Goal: Task Accomplishment & Management: Manage account settings

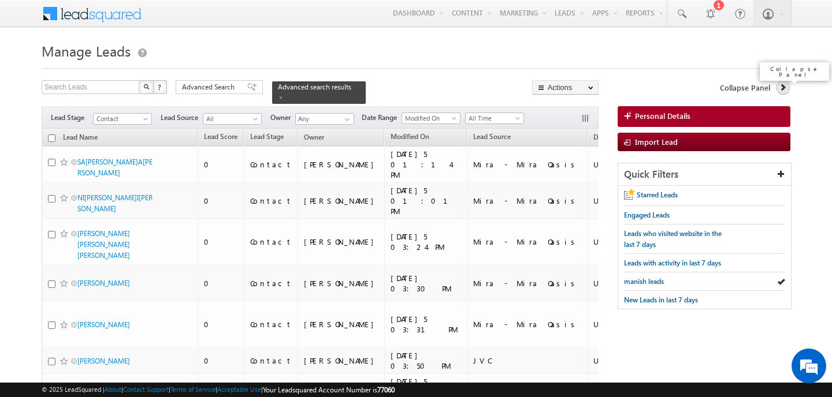
click at [783, 88] on icon at bounding box center [783, 87] width 8 height 8
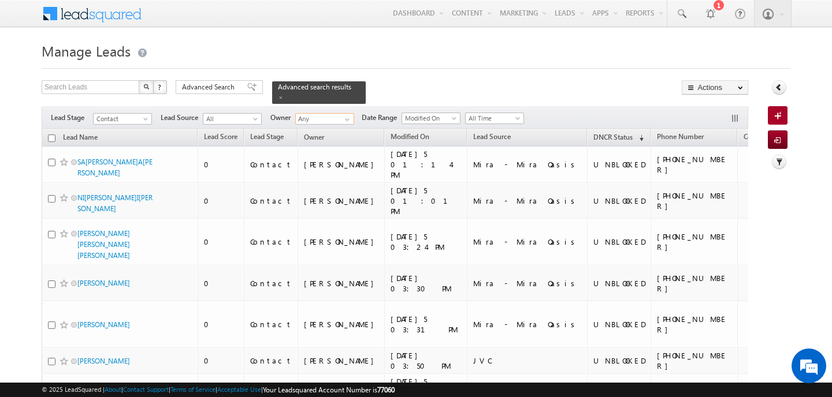
click at [320, 113] on input "Any" at bounding box center [324, 119] width 59 height 12
click at [329, 126] on link "Ankit Singh ankitkumar.singh@indglobal.ae" at bounding box center [353, 136] width 116 height 22
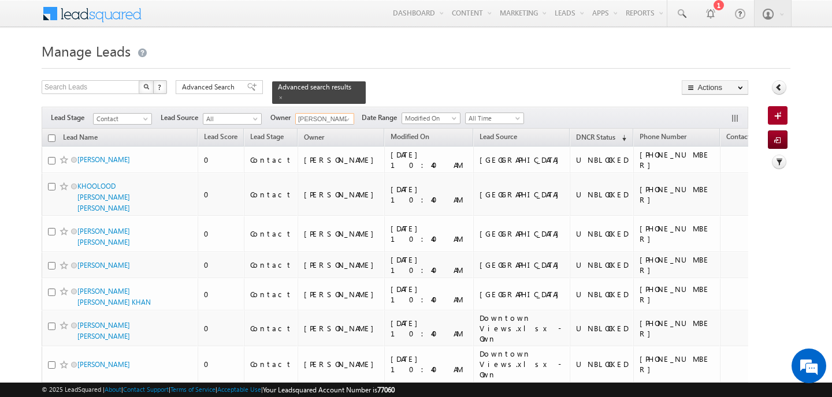
type input "[PERSON_NAME]"
click at [247, 90] on span at bounding box center [251, 87] width 9 height 8
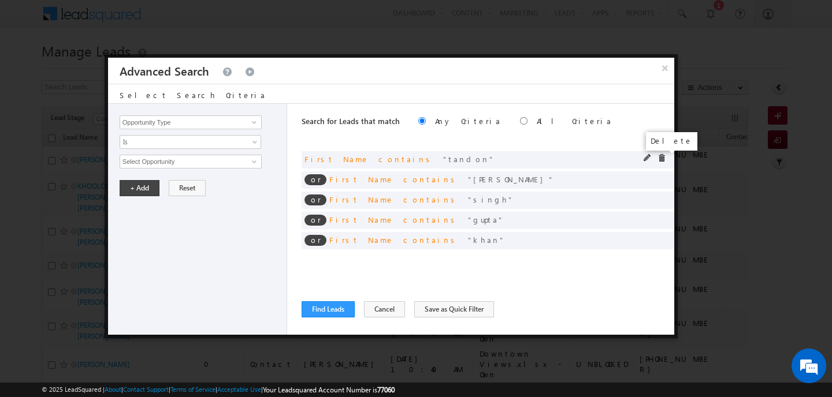
click at [662, 159] on span at bounding box center [661, 158] width 8 height 8
click at [0, 0] on span at bounding box center [0, 0] width 0 height 0
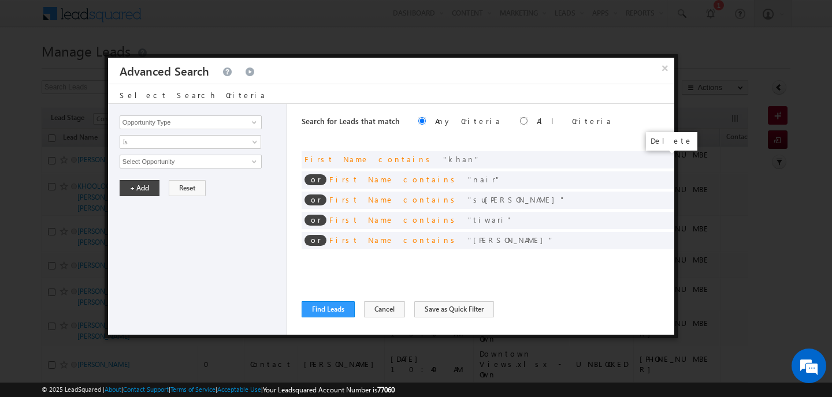
click at [0, 0] on span at bounding box center [0, 0] width 0 height 0
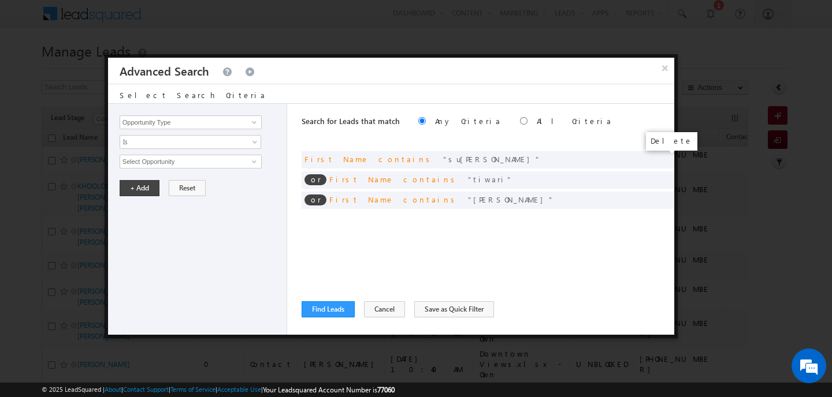
click at [0, 0] on span at bounding box center [0, 0] width 0 height 0
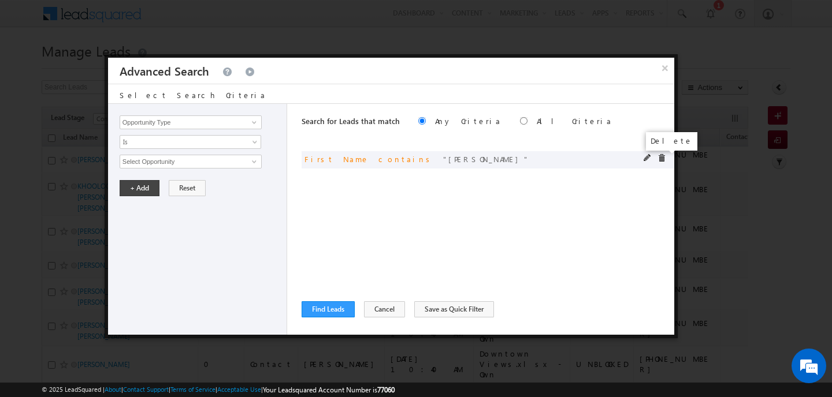
click at [661, 159] on span at bounding box center [661, 158] width 8 height 8
click at [165, 122] on input "Opportunity Type" at bounding box center [191, 123] width 142 height 14
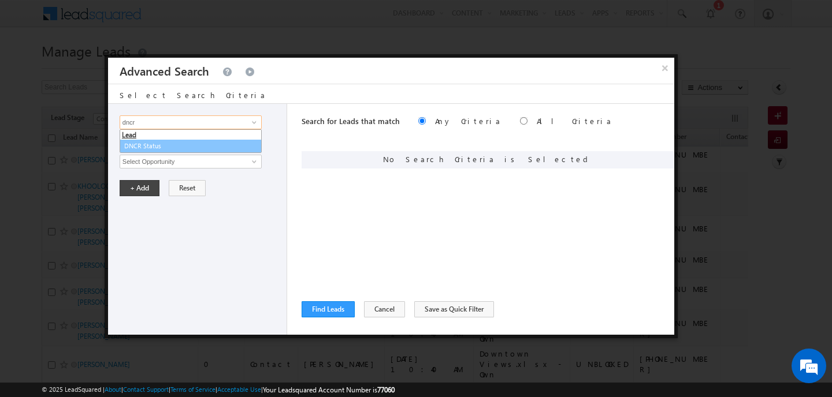
click at [162, 143] on link "DNCR Status" at bounding box center [191, 146] width 142 height 13
type input "DNCR Status"
click at [163, 161] on input "text" at bounding box center [191, 162] width 142 height 14
type input "unblocked"
click at [147, 185] on button "+ Add" at bounding box center [140, 188] width 40 height 16
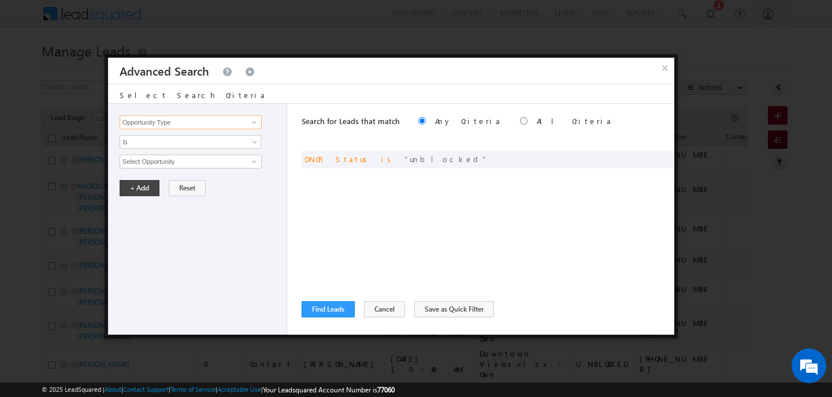
click at [215, 123] on input "Opportunity Type" at bounding box center [191, 123] width 142 height 14
click at [187, 143] on link "Focus Project" at bounding box center [191, 146] width 142 height 13
type input "Focus Project"
click at [187, 143] on span "Is" at bounding box center [182, 142] width 125 height 10
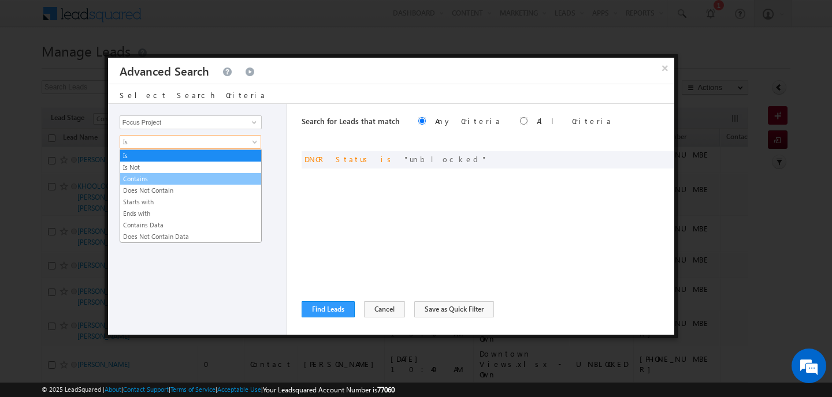
click at [178, 181] on link "Contains" at bounding box center [190, 179] width 141 height 10
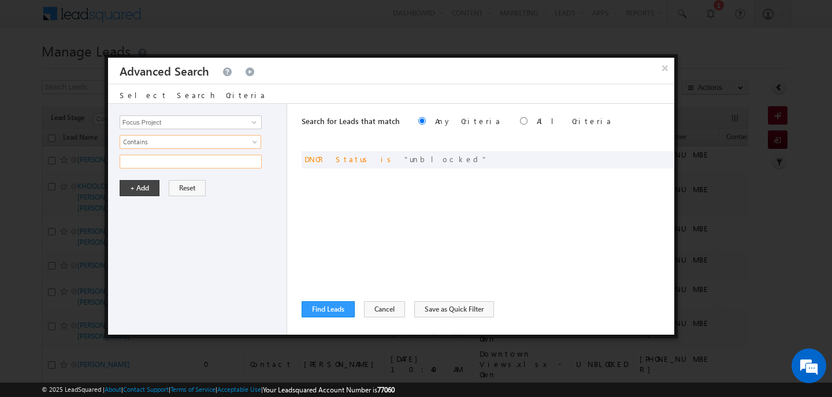
click at [159, 155] on input "text" at bounding box center [191, 162] width 142 height 14
type input "masaar"
click at [152, 189] on button "+ Add" at bounding box center [140, 188] width 40 height 16
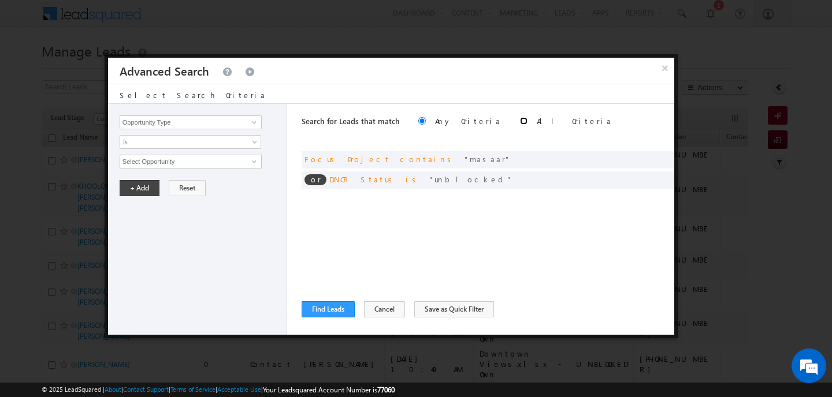
click at [520, 121] on input "radio" at bounding box center [524, 121] width 8 height 8
radio input "true"
click at [340, 308] on button "Find Leads" at bounding box center [327, 309] width 53 height 16
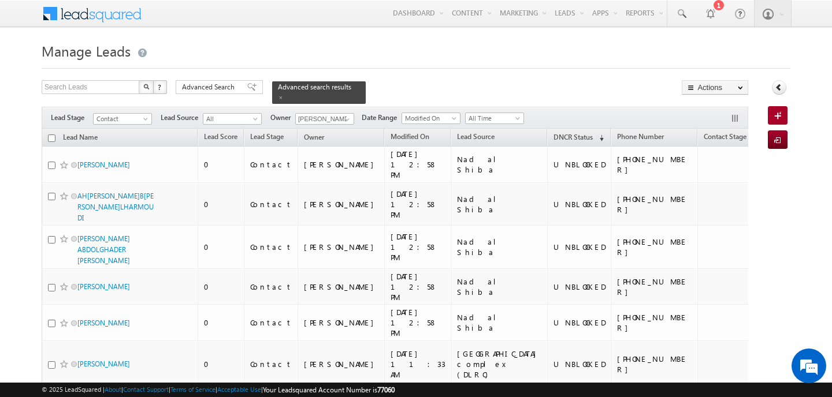
click at [197, 93] on div "Advanced Search" at bounding box center [219, 87] width 87 height 14
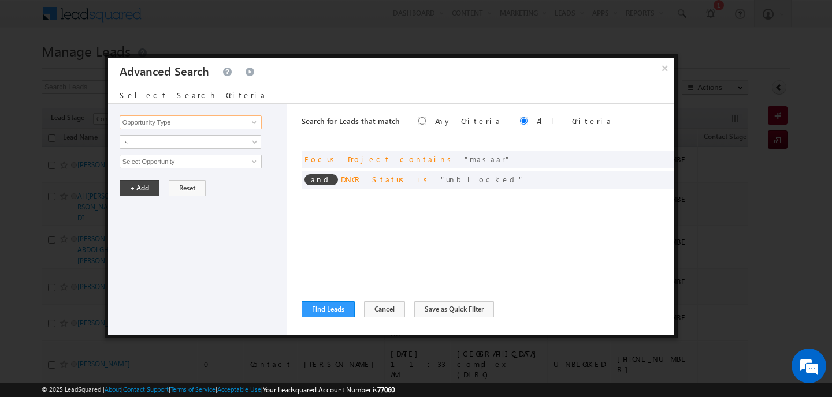
click at [190, 127] on input "Opportunity Type" at bounding box center [191, 123] width 142 height 14
click at [171, 146] on link "Lead Source" at bounding box center [191, 146] width 142 height 13
type input "Lead Source"
click at [171, 146] on span "Is" at bounding box center [182, 142] width 125 height 10
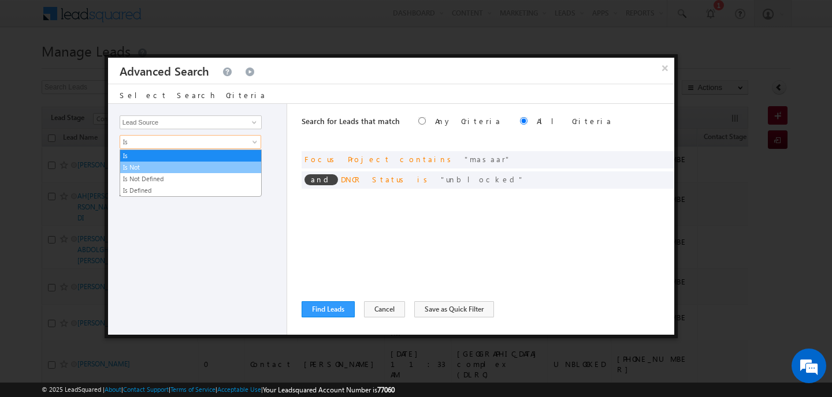
click at [172, 171] on link "Is Not" at bounding box center [190, 167] width 141 height 10
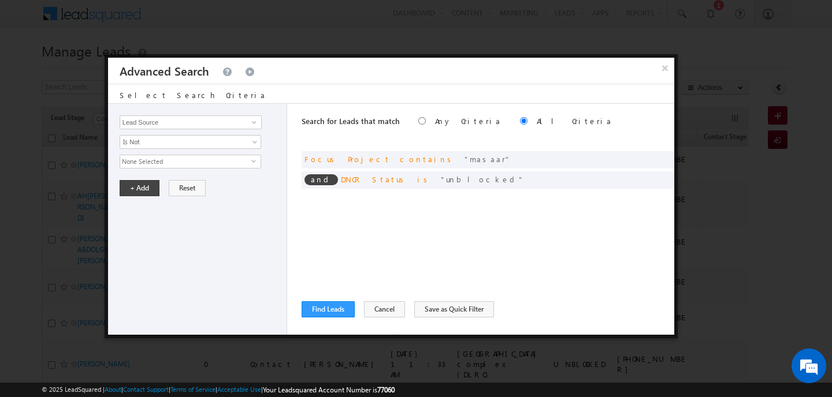
click at [165, 166] on span "None Selected" at bounding box center [185, 161] width 131 height 13
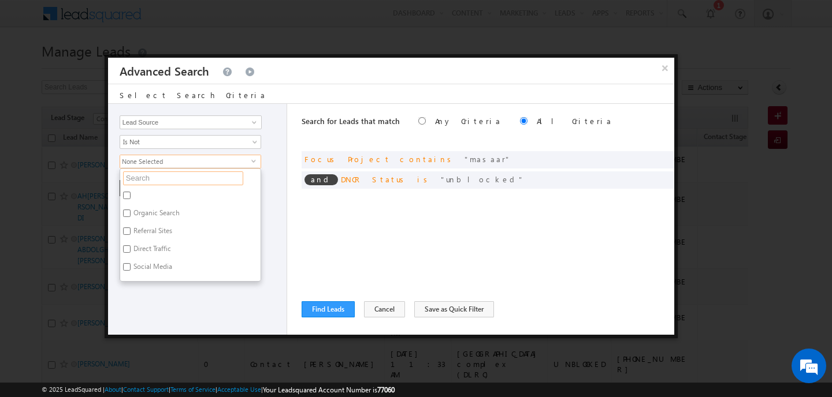
click at [159, 177] on input "text" at bounding box center [183, 179] width 120 height 14
type input "dubai land"
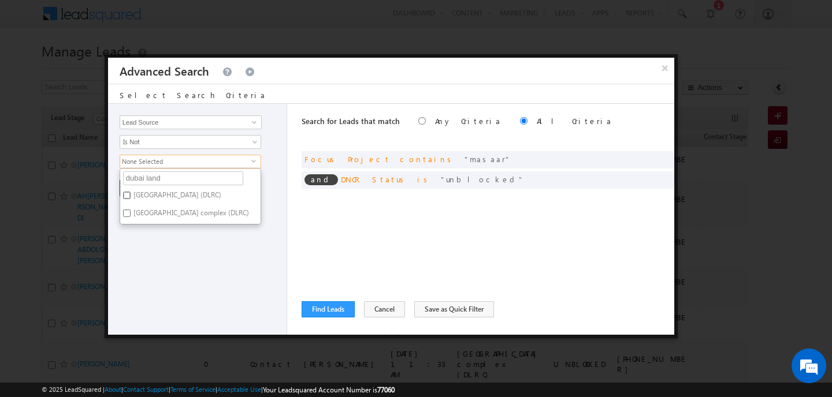
click at [127, 196] on input "Dubai Land residence Complex (DLRC)" at bounding box center [127, 196] width 8 height 8
checkbox input "true"
click at [126, 217] on input "Dubai Land residense complex (DLRC)" at bounding box center [127, 214] width 8 height 8
checkbox input "true"
click at [148, 256] on div "Opportunity Type Lead Activity Task Sales Group Prospect Id Address 1 Address 2…" at bounding box center [197, 219] width 179 height 231
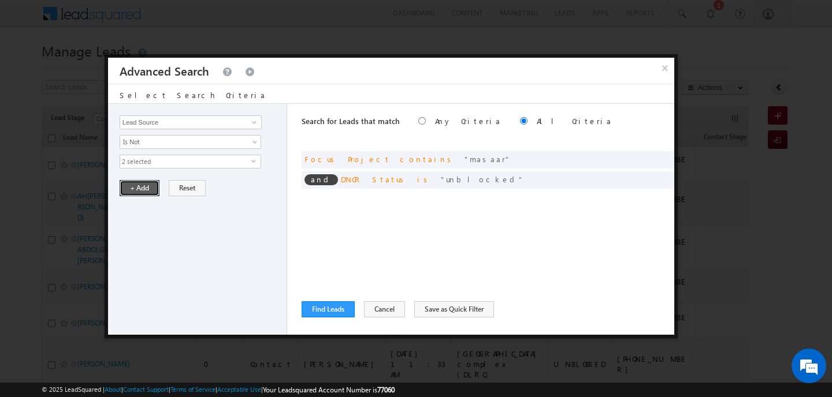
click at [142, 187] on button "+ Add" at bounding box center [140, 188] width 40 height 16
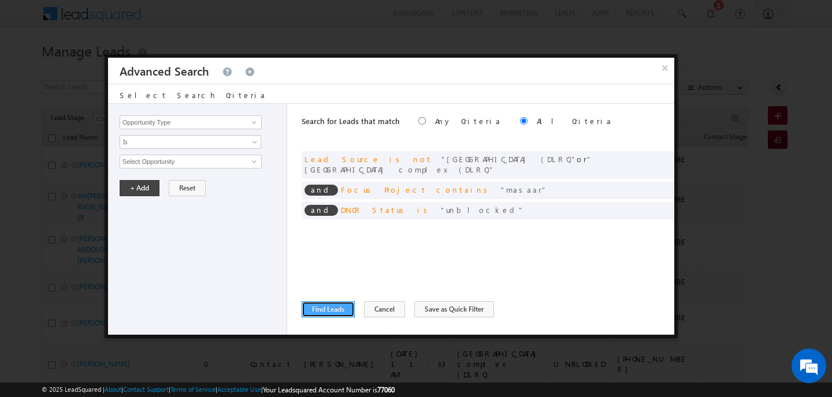
click at [333, 308] on button "Find Leads" at bounding box center [327, 309] width 53 height 16
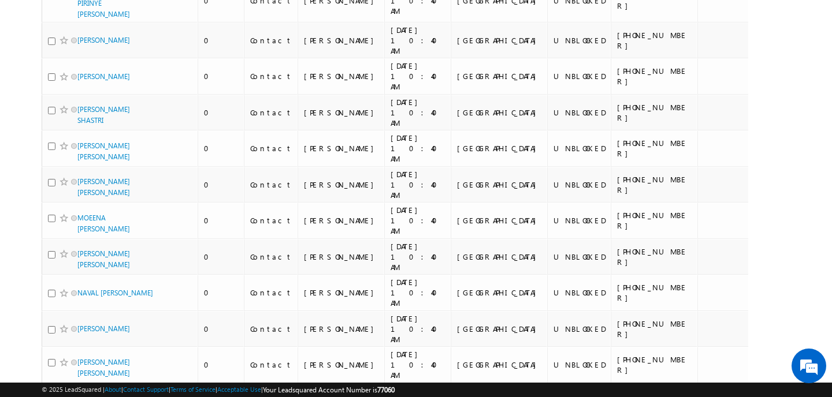
scroll to position [3079, 0]
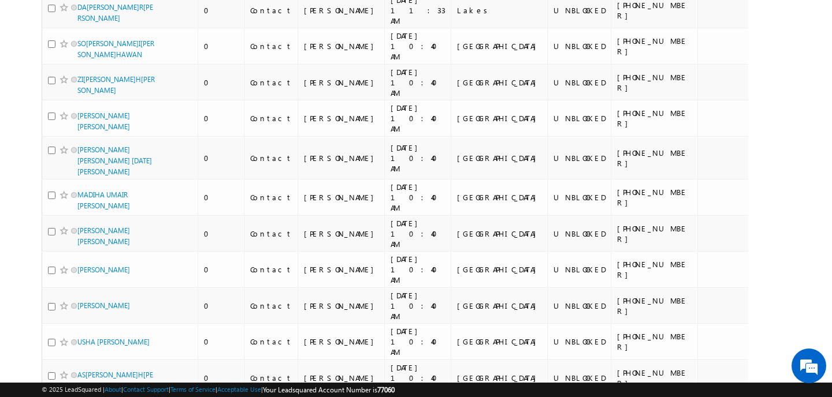
scroll to position [0, 0]
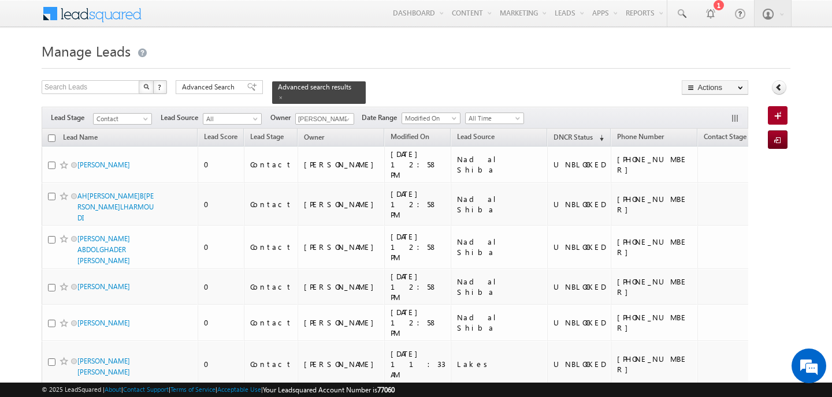
click at [54, 135] on input "checkbox" at bounding box center [52, 139] width 8 height 8
checkbox input "true"
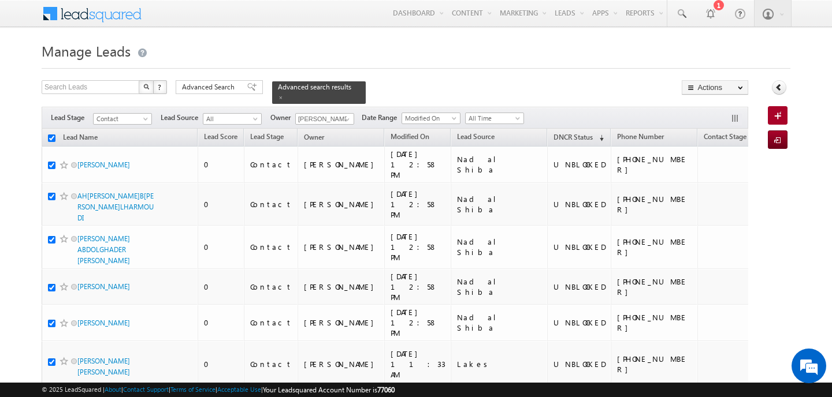
checkbox input "true"
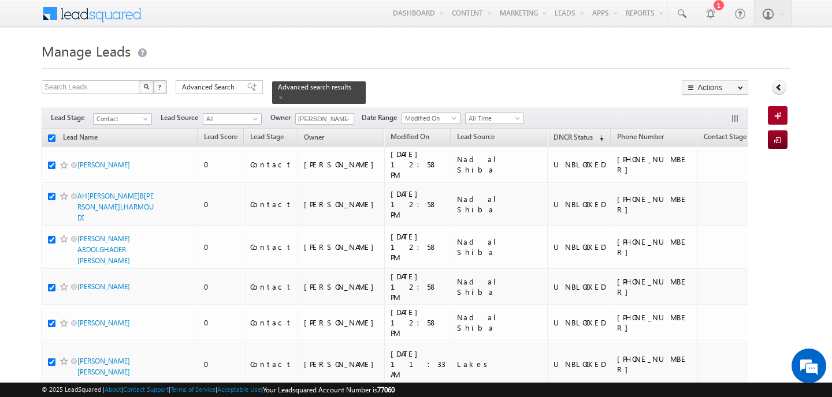
checkbox input "true"
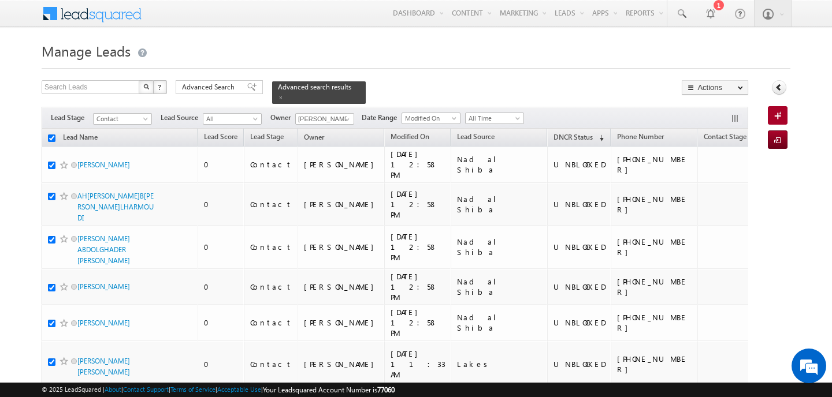
checkbox input "true"
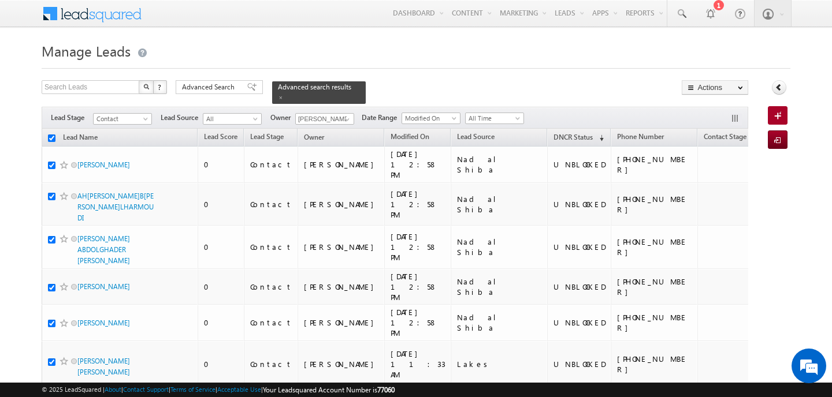
checkbox input "true"
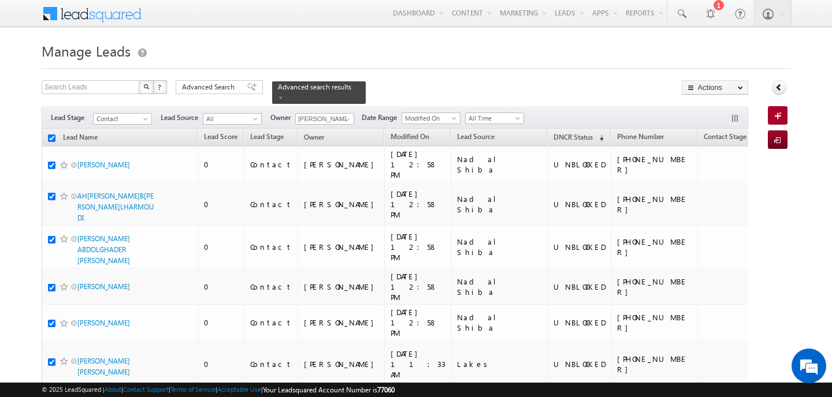
checkbox input "true"
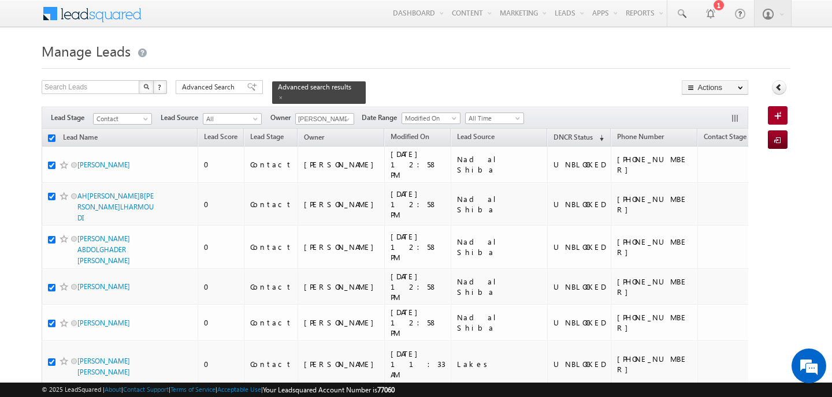
checkbox input "true"
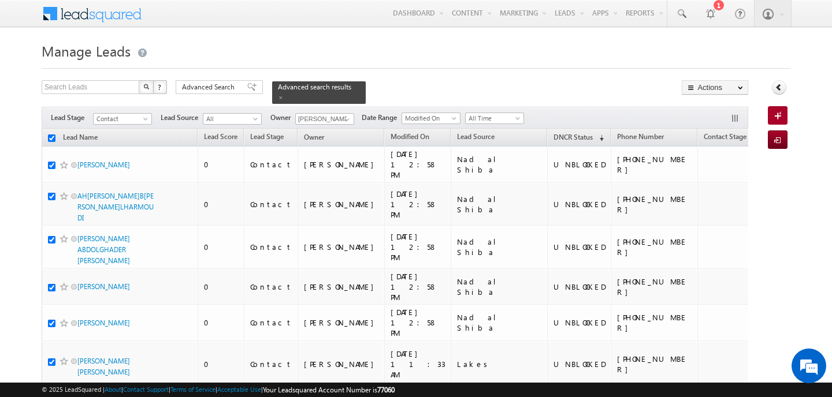
checkbox input "true"
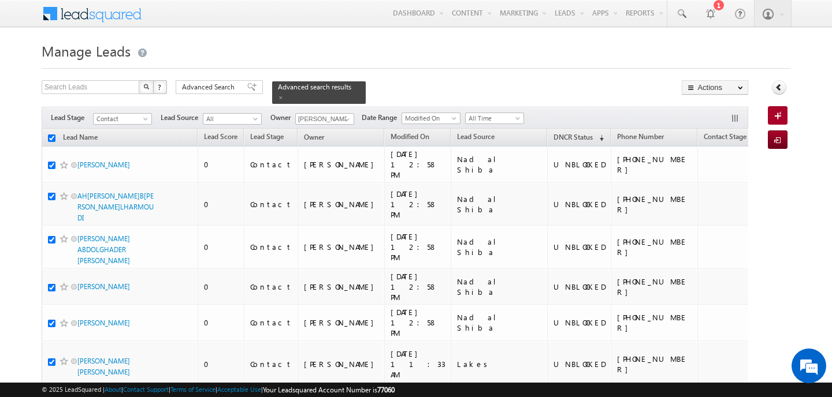
checkbox input "true"
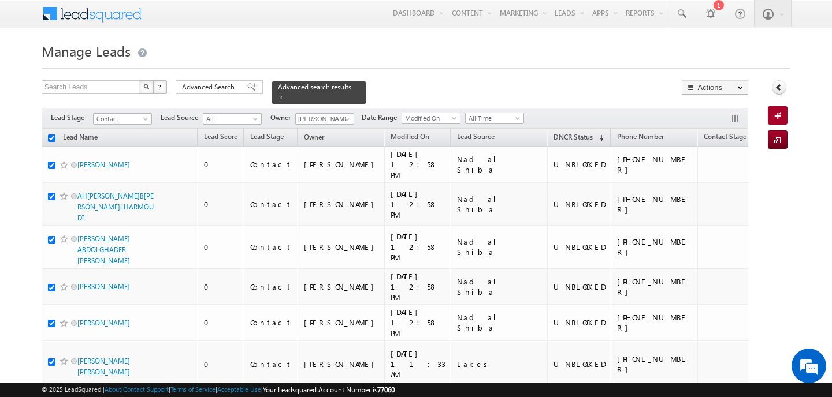
checkbox input "true"
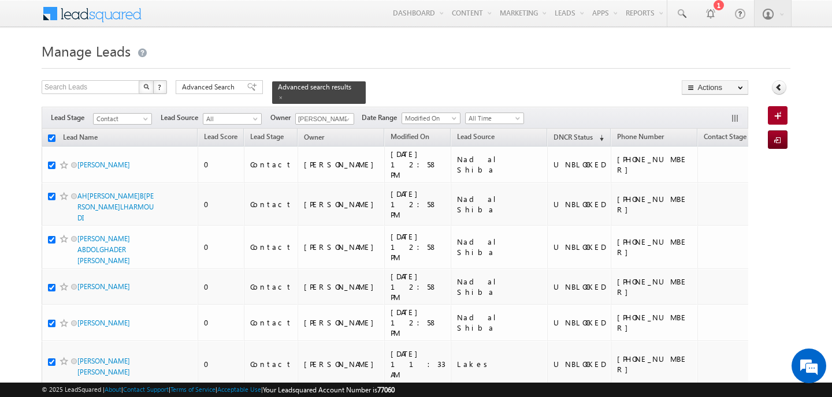
checkbox input "true"
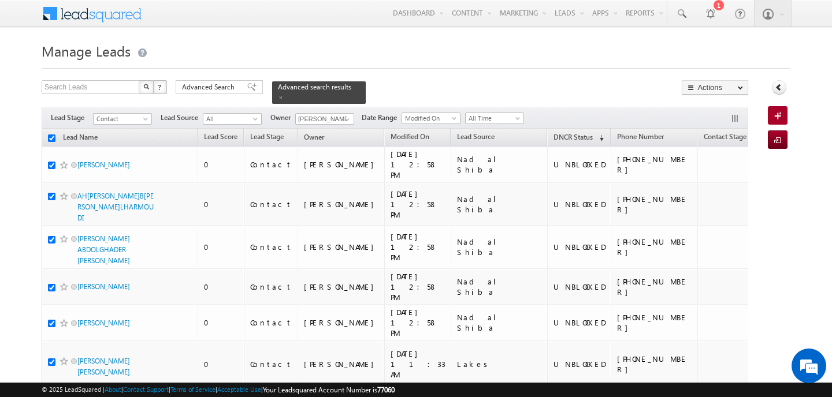
checkbox input "true"
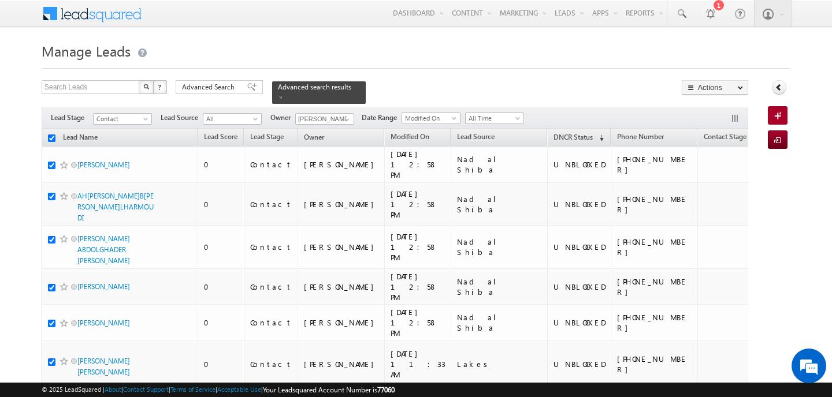
checkbox input "true"
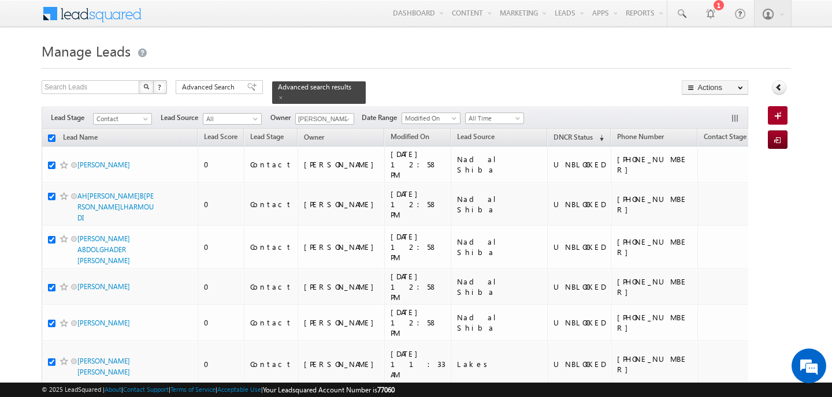
checkbox input "true"
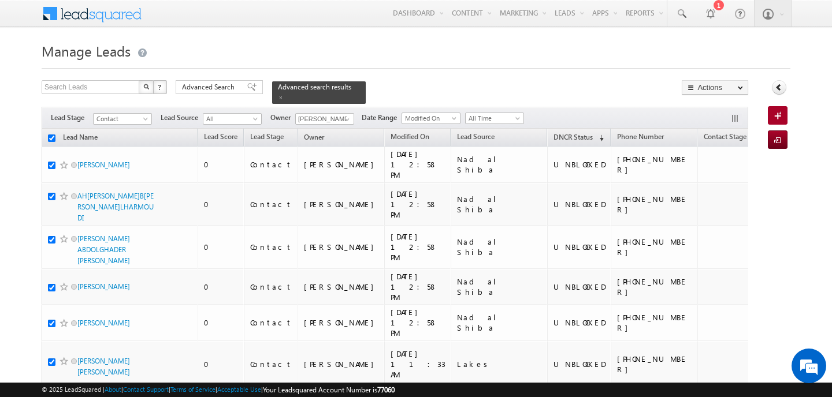
checkbox input "true"
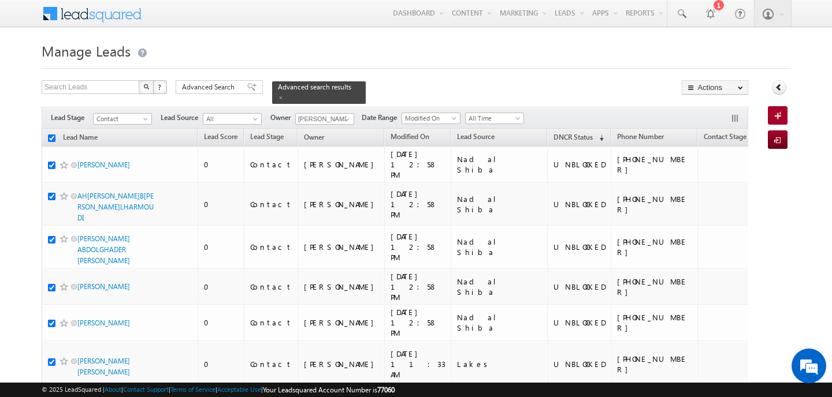
checkbox input "true"
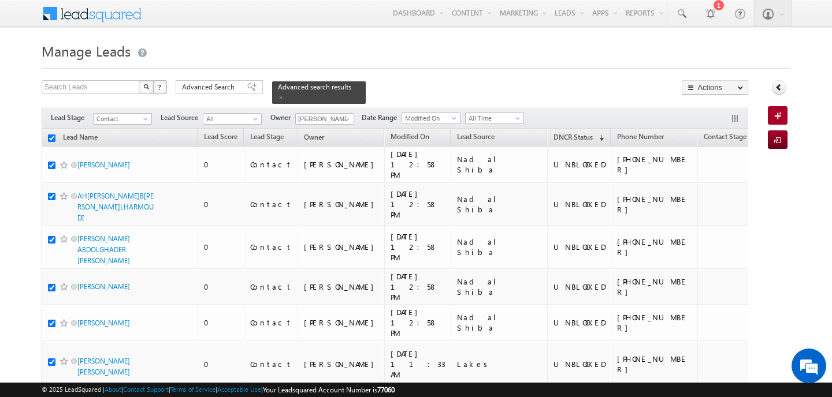
checkbox input "true"
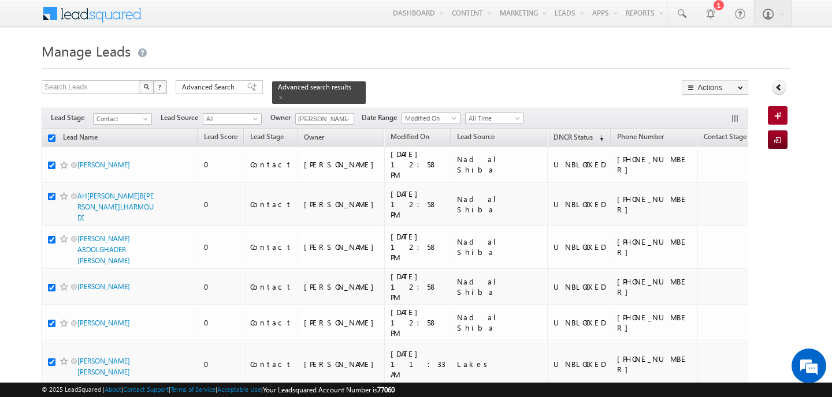
checkbox input "true"
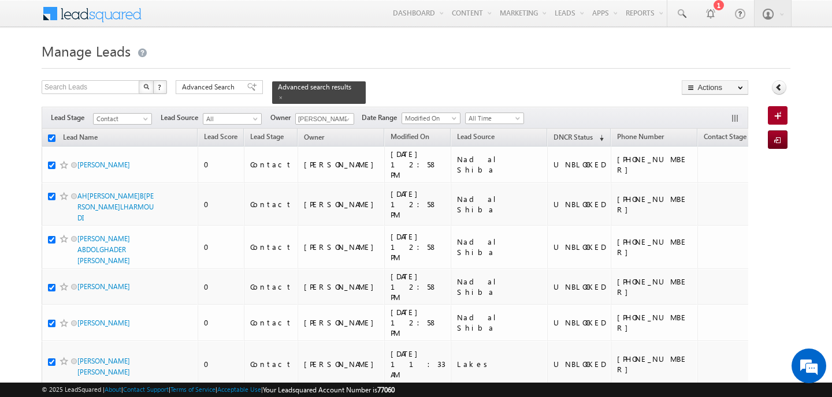
checkbox input "true"
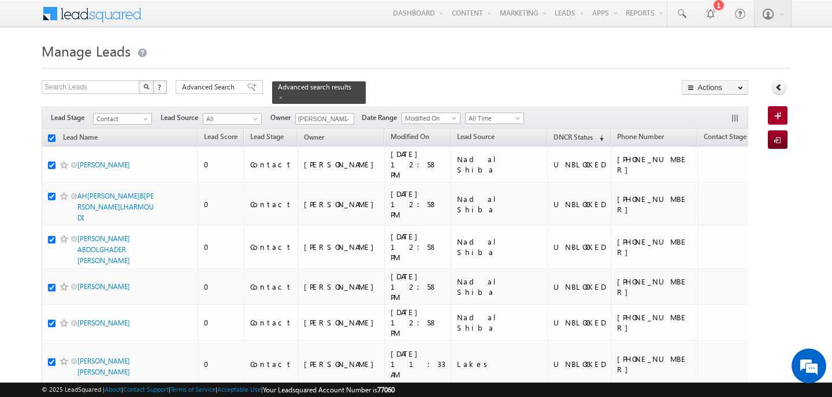
checkbox input "true"
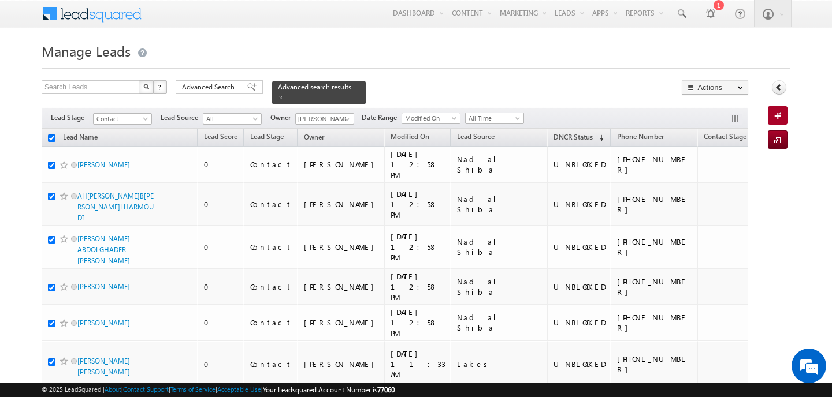
checkbox input "true"
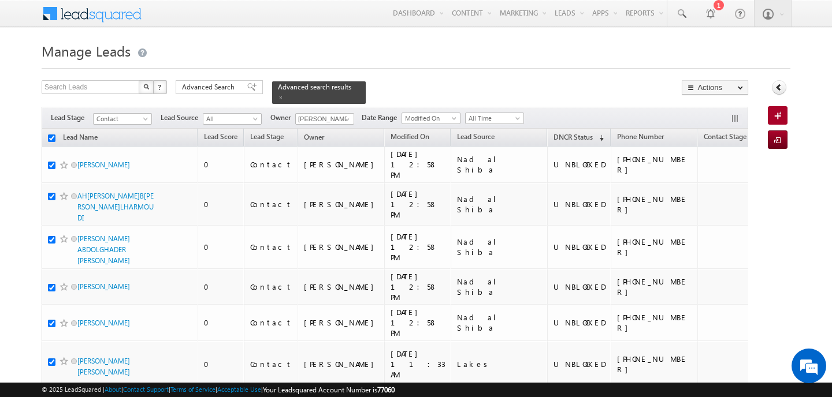
checkbox input "true"
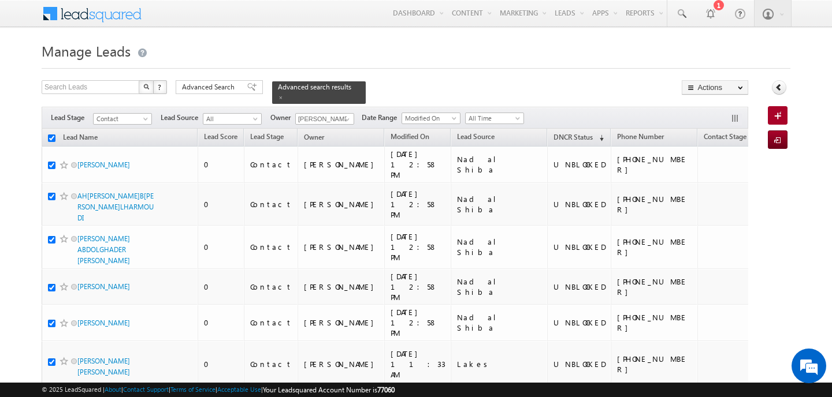
checkbox input "true"
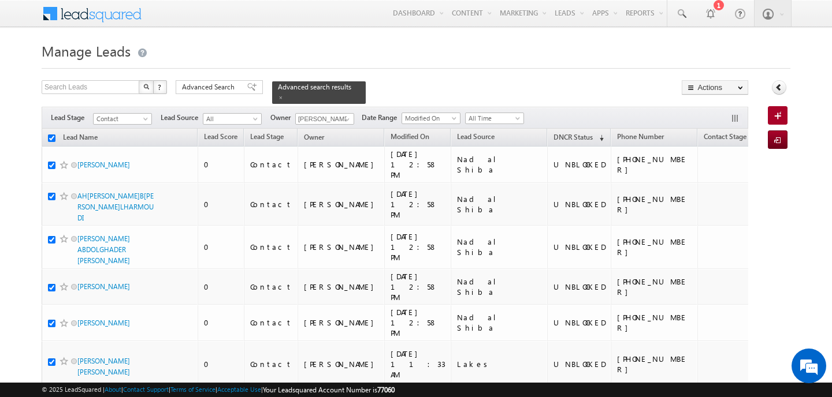
checkbox input "true"
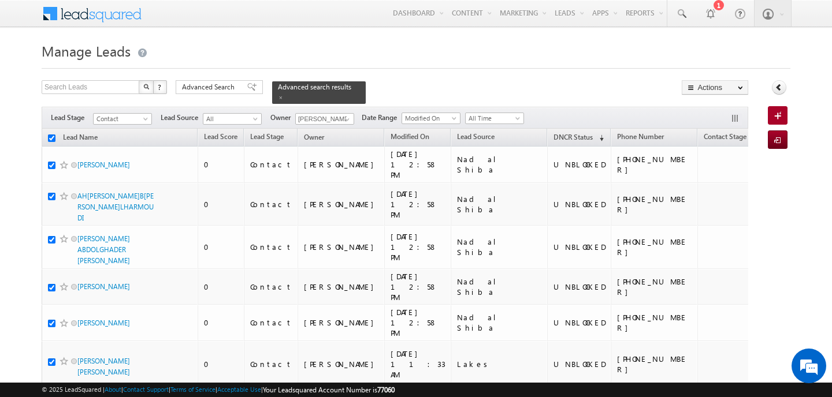
checkbox input "true"
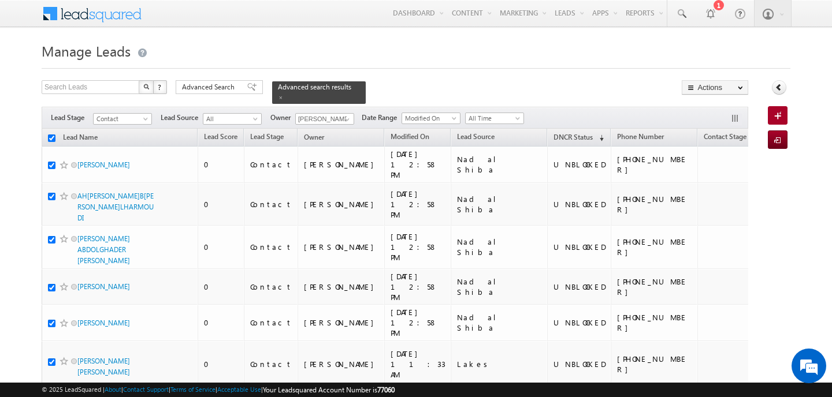
checkbox input "true"
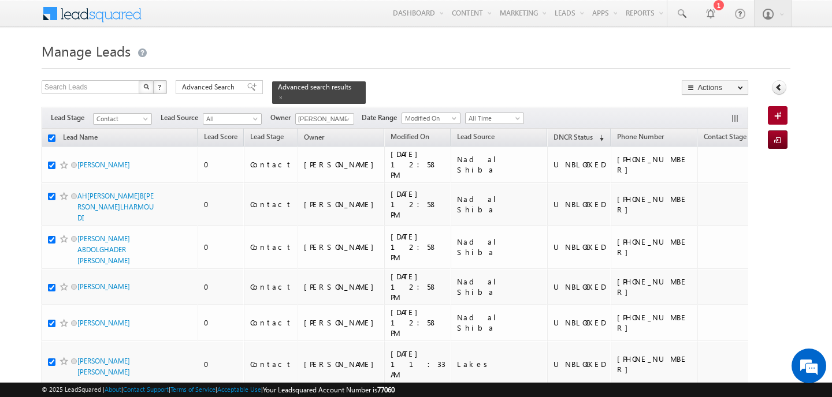
checkbox input "true"
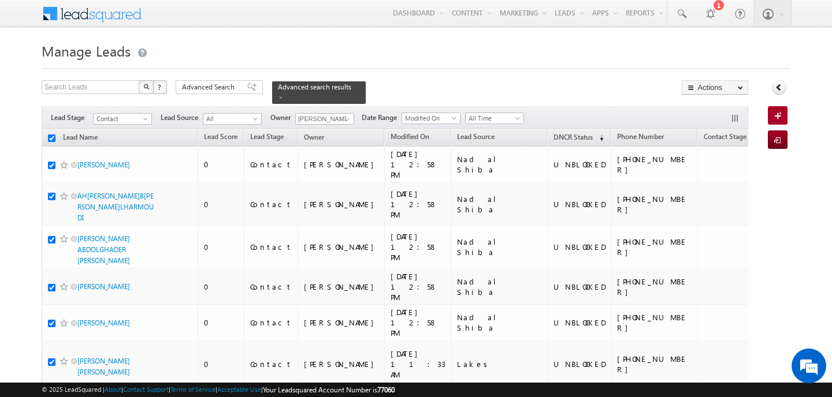
checkbox input "true"
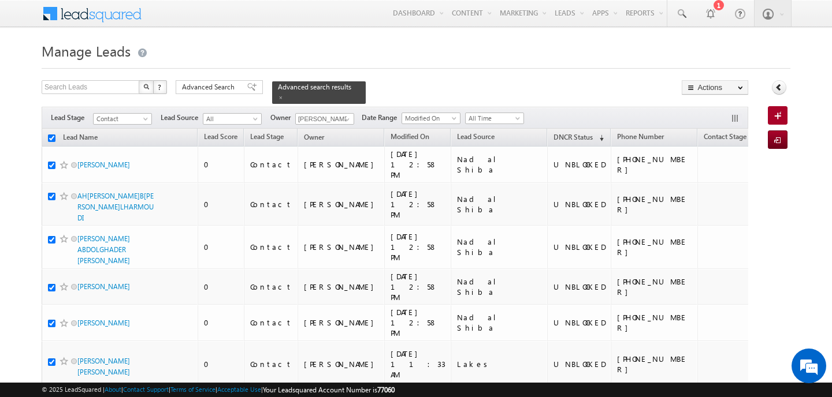
checkbox input "true"
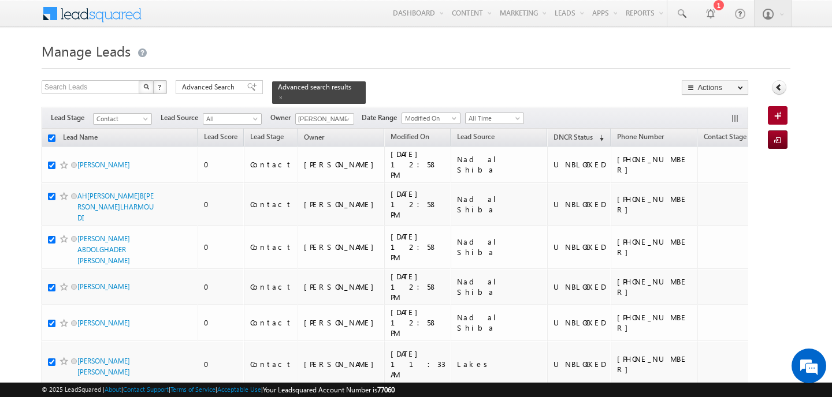
checkbox input "true"
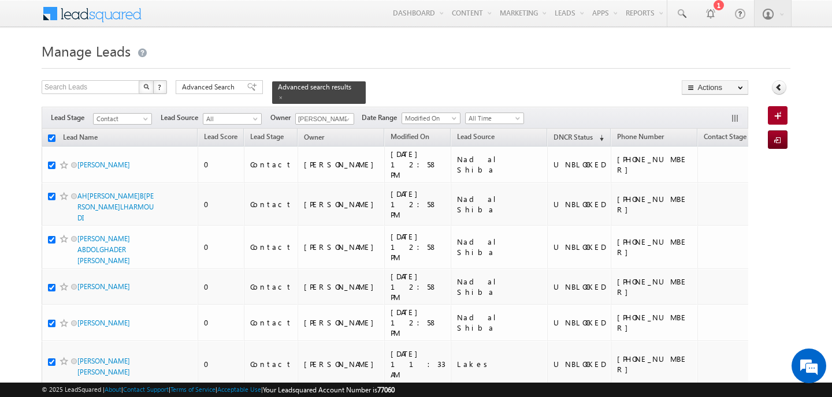
checkbox input "true"
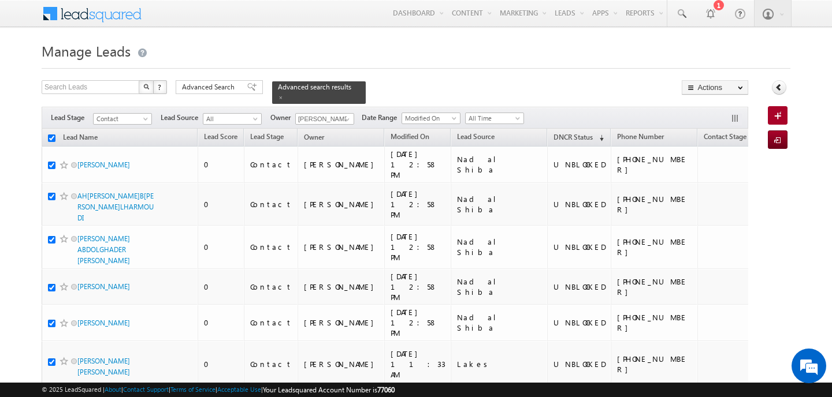
checkbox input "true"
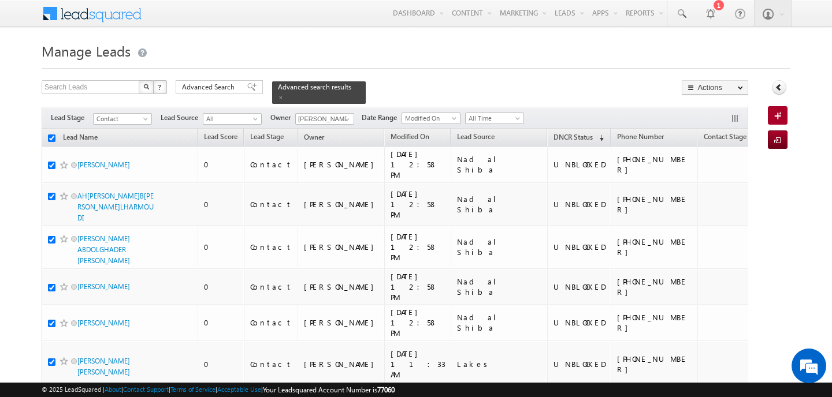
checkbox input "true"
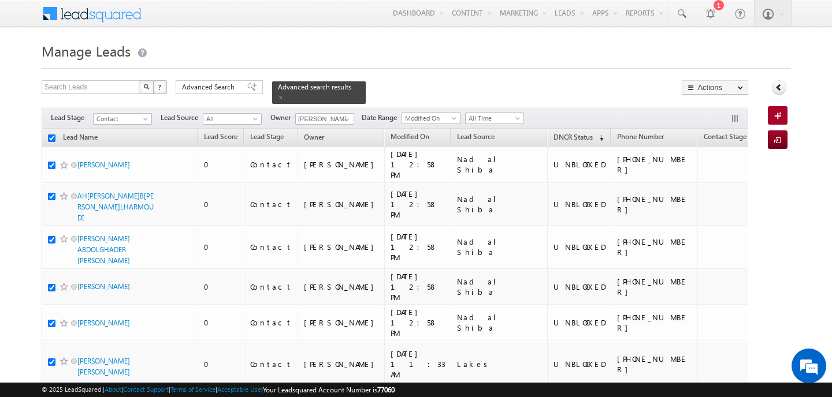
checkbox input "true"
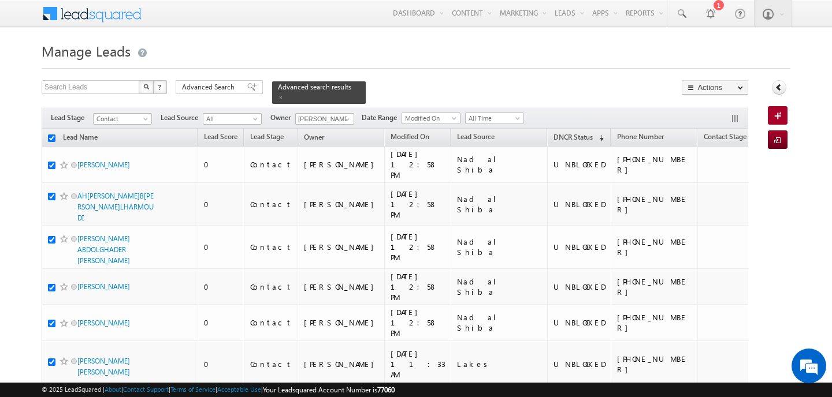
checkbox input "true"
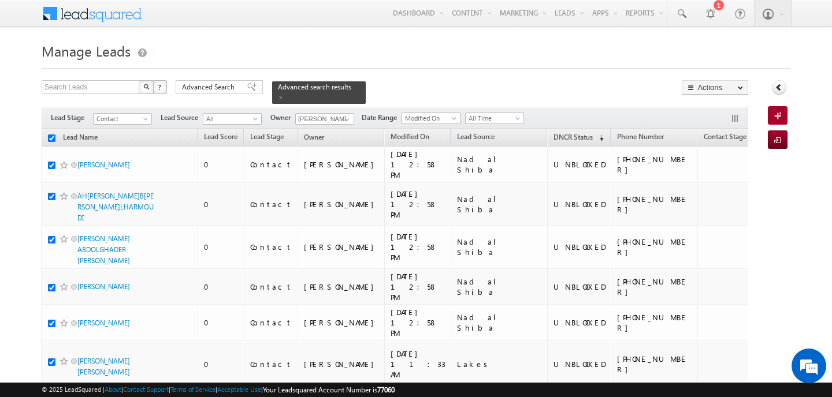
checkbox input "true"
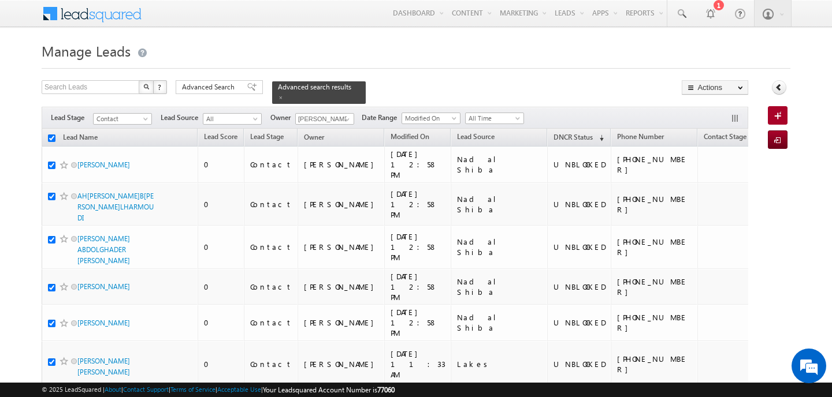
checkbox input "true"
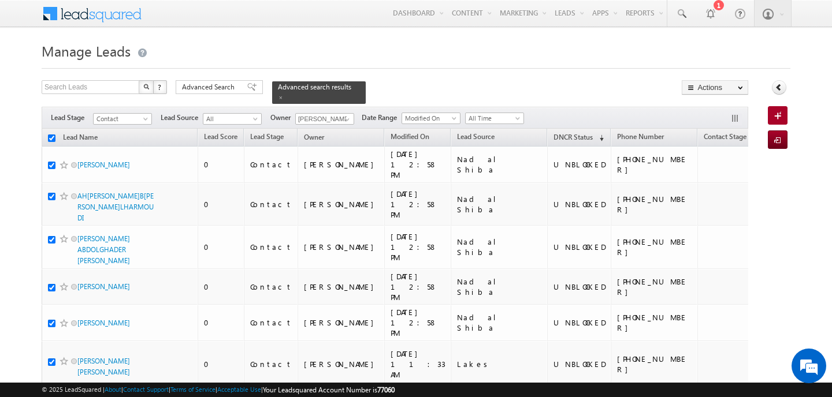
checkbox input "true"
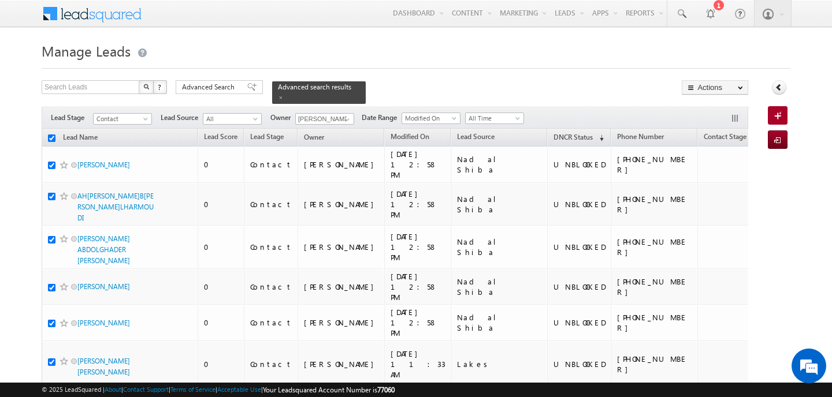
checkbox input "true"
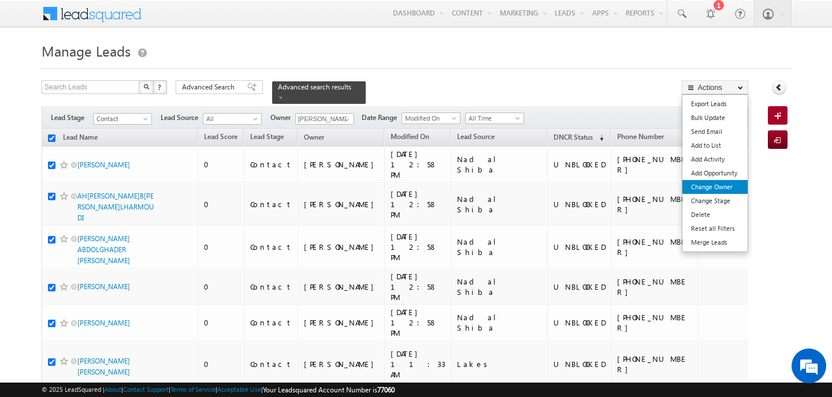
click at [721, 193] on link "Change Owner" at bounding box center [714, 187] width 65 height 14
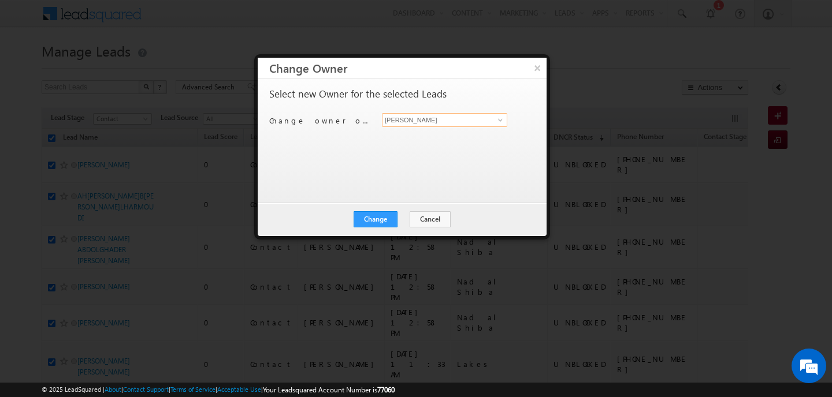
click at [448, 121] on input "[PERSON_NAME]" at bounding box center [444, 120] width 125 height 14
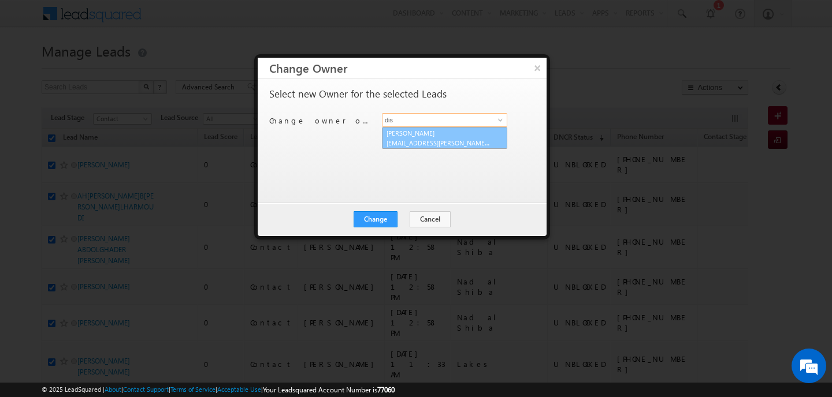
click at [441, 144] on span "disha.chouhan@indglobal.ae" at bounding box center [438, 143] width 104 height 9
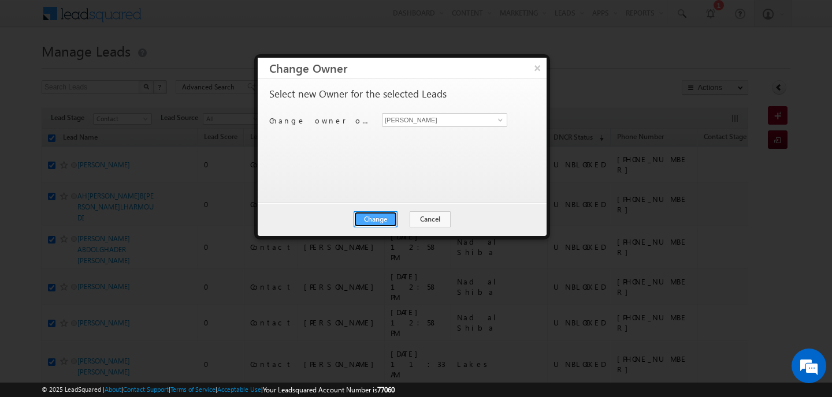
click at [367, 222] on button "Change" at bounding box center [375, 219] width 44 height 16
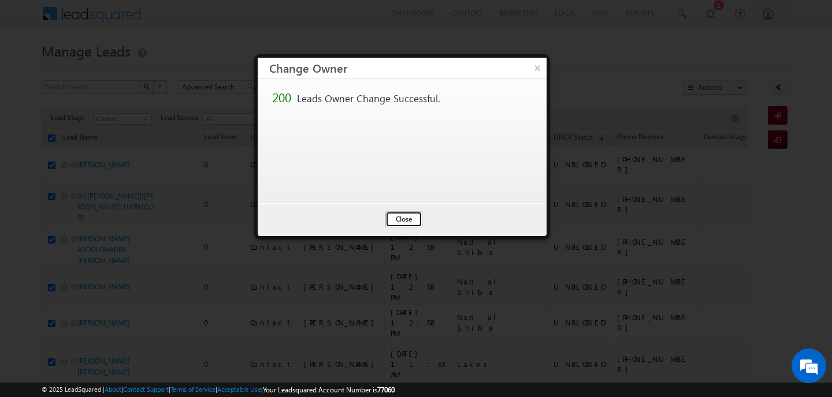
click at [417, 222] on button "Close" at bounding box center [403, 219] width 37 height 16
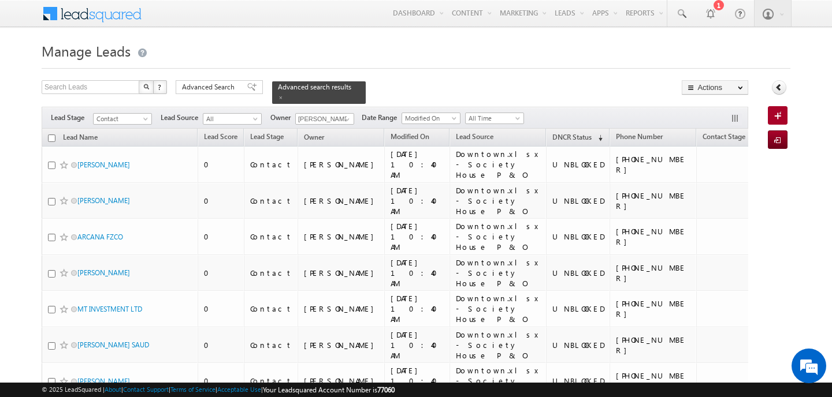
click at [51, 135] on input "checkbox" at bounding box center [52, 139] width 8 height 8
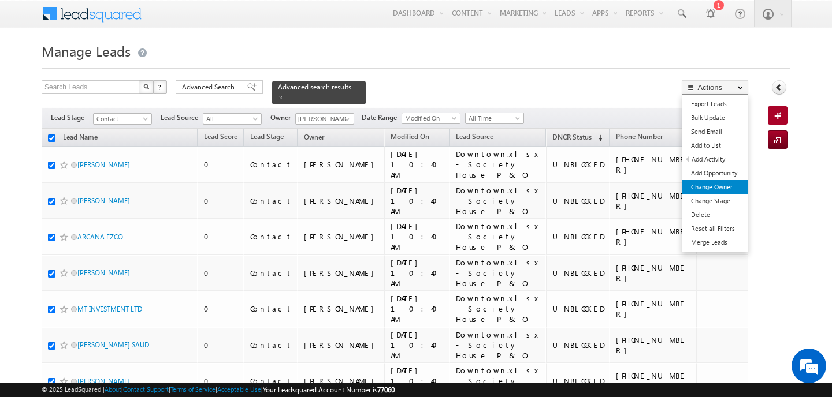
click at [725, 183] on link "Change Owner" at bounding box center [714, 187] width 65 height 14
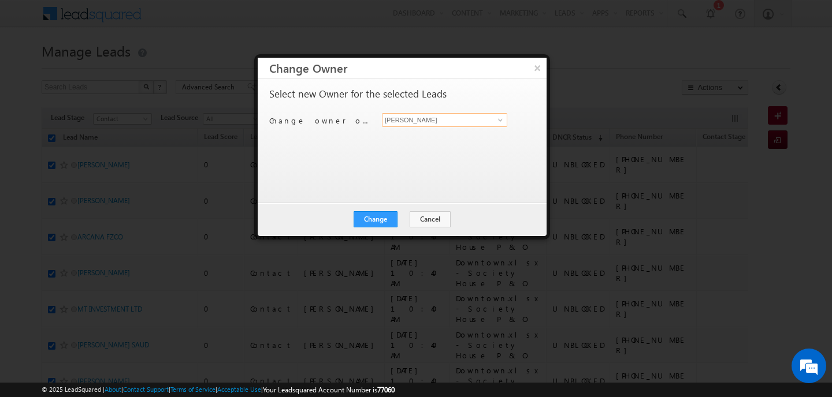
click at [397, 121] on input "[PERSON_NAME]" at bounding box center [444, 120] width 125 height 14
click at [389, 133] on link "Subham Modak subham.modak@indglobal.ae" at bounding box center [444, 138] width 125 height 22
click at [392, 225] on button "Change" at bounding box center [375, 219] width 44 height 16
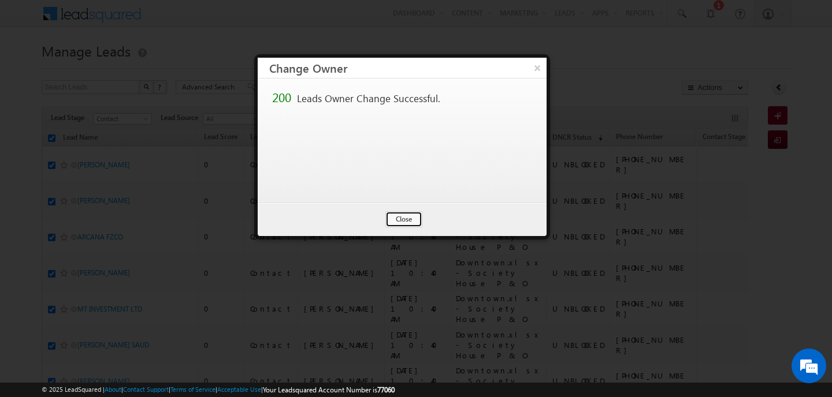
click at [400, 216] on button "Close" at bounding box center [403, 219] width 37 height 16
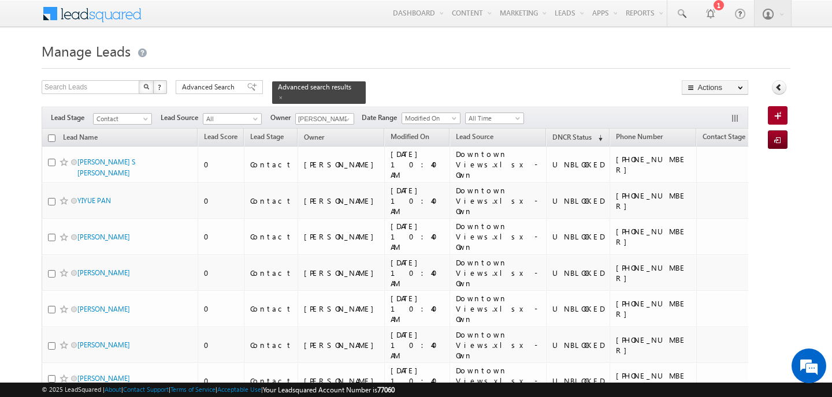
click at [53, 135] on input "checkbox" at bounding box center [52, 139] width 8 height 8
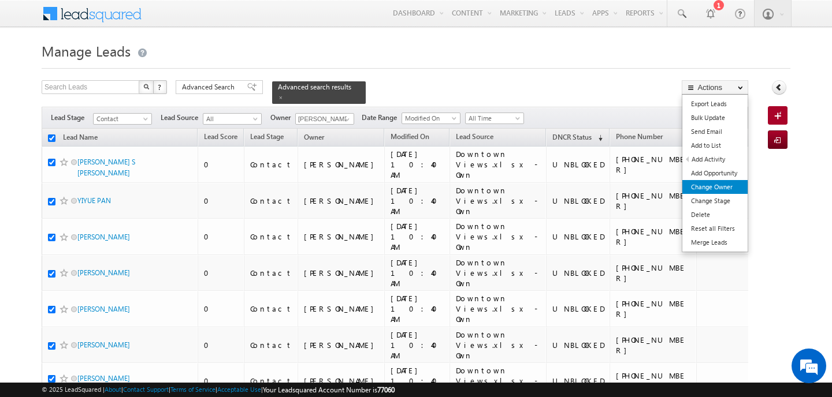
click at [717, 180] on link "Change Owner" at bounding box center [714, 187] width 65 height 14
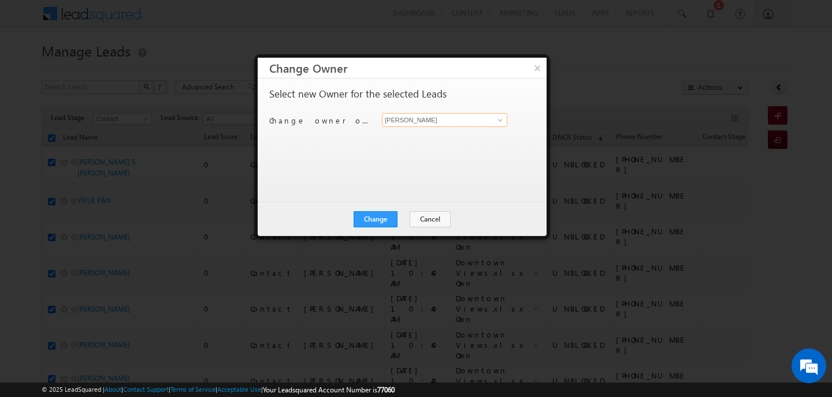
click at [444, 116] on input "[PERSON_NAME]" at bounding box center [444, 120] width 125 height 14
click at [415, 134] on link "Swarup Chandradas swarup.chandradas@indglobal.ae" at bounding box center [444, 138] width 125 height 22
click at [393, 217] on button "Change" at bounding box center [375, 219] width 44 height 16
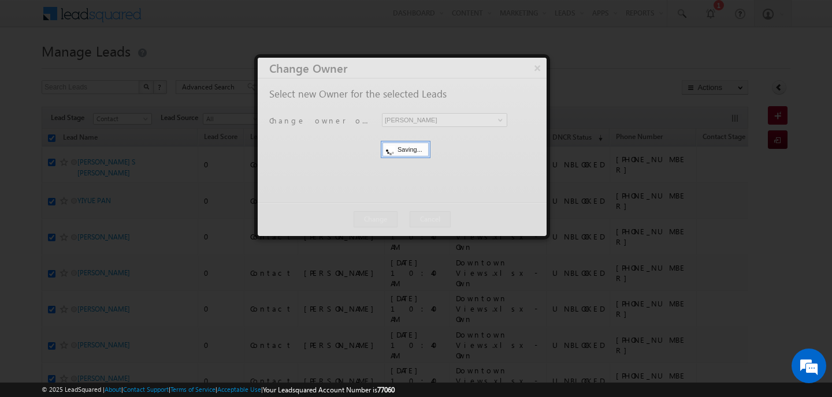
click at [393, 217] on div at bounding box center [402, 147] width 289 height 178
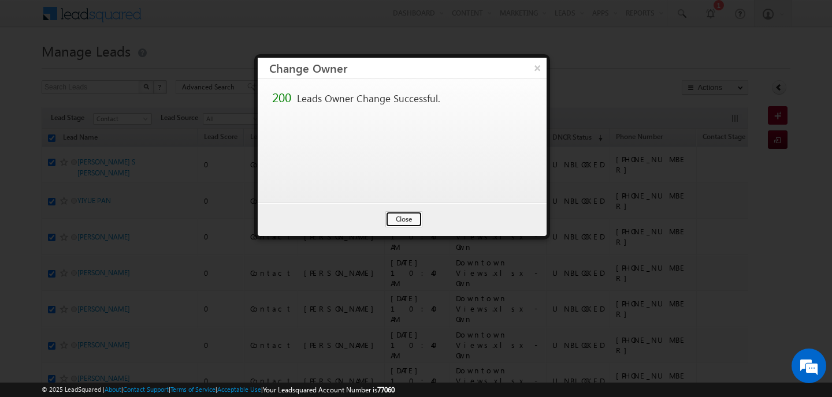
click at [393, 217] on button "Close" at bounding box center [403, 219] width 37 height 16
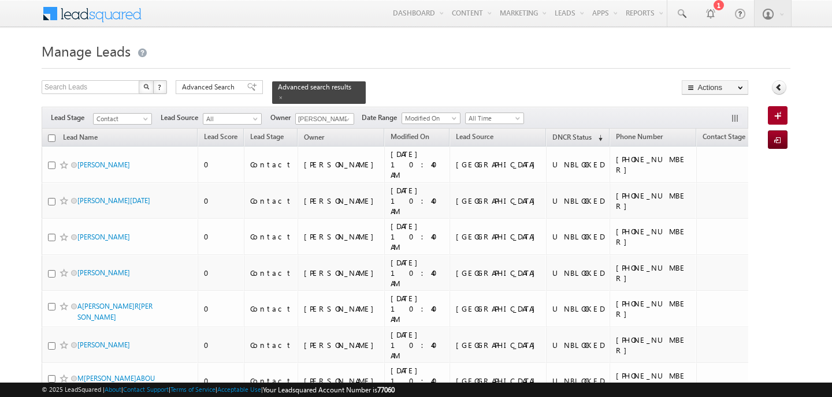
click at [53, 135] on input "checkbox" at bounding box center [52, 139] width 8 height 8
checkbox input "true"
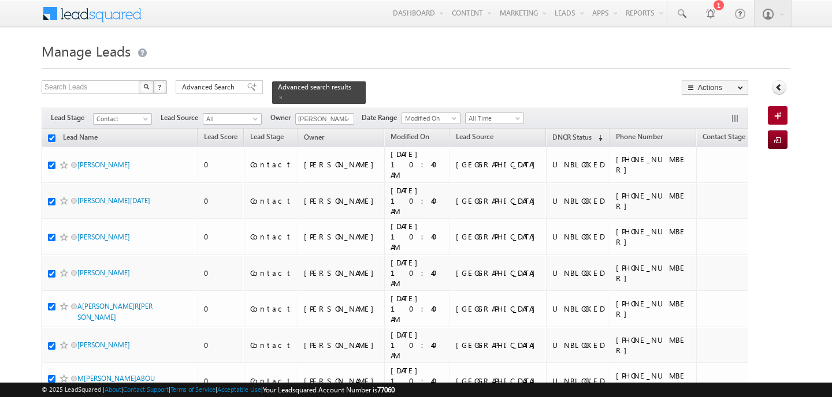
checkbox input "true"
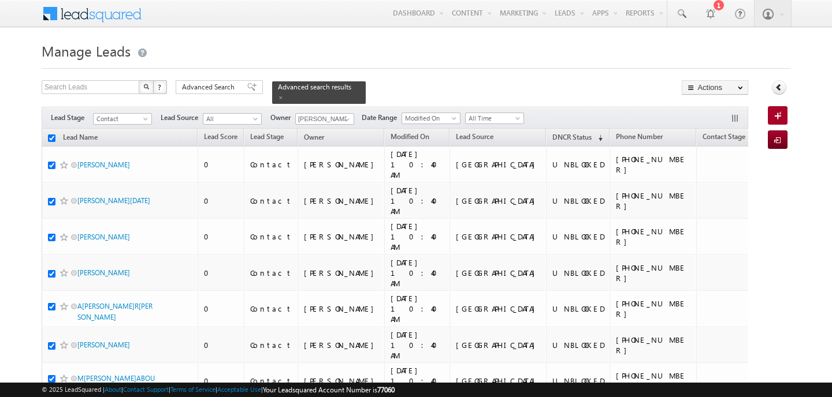
checkbox input "true"
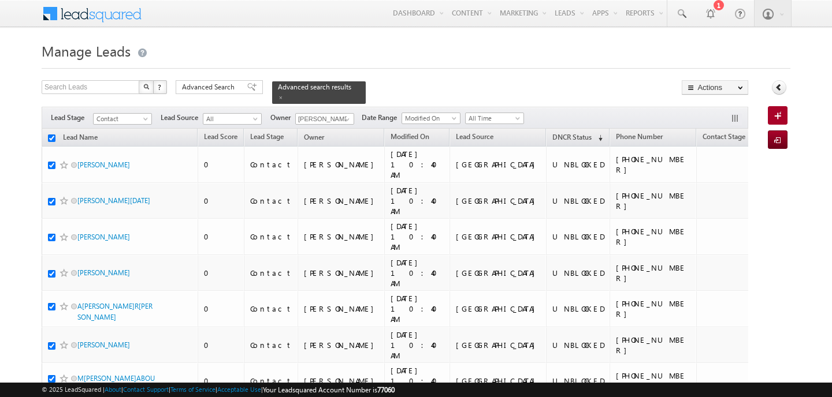
checkbox input "true"
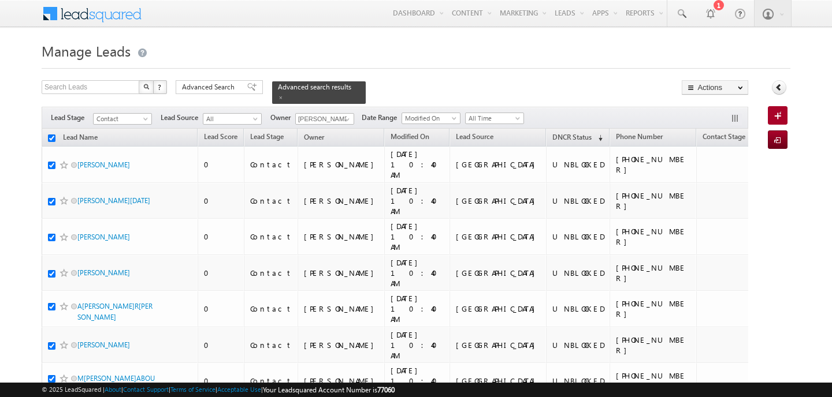
checkbox input "true"
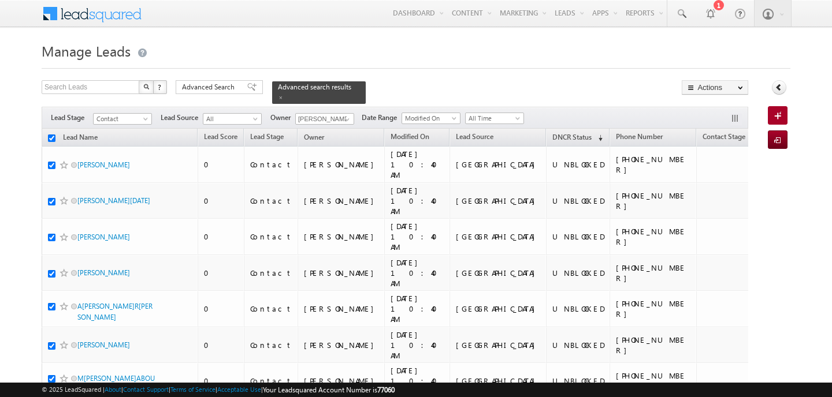
checkbox input "true"
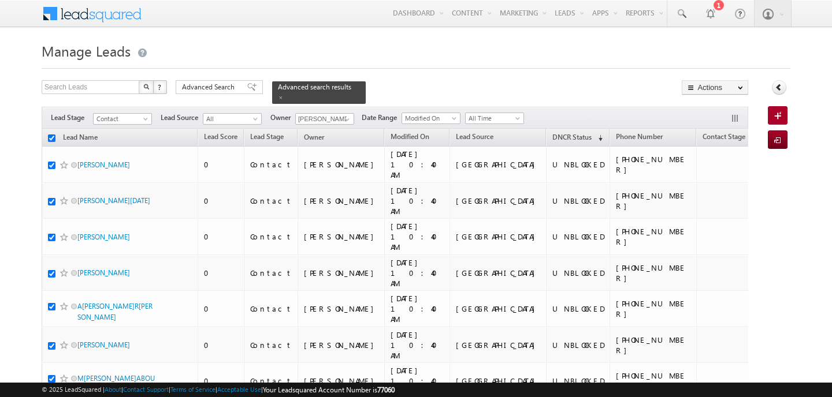
checkbox input "true"
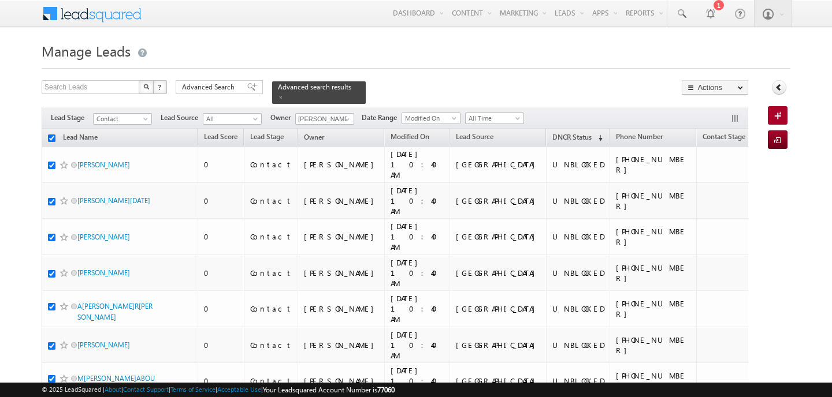
checkbox input "true"
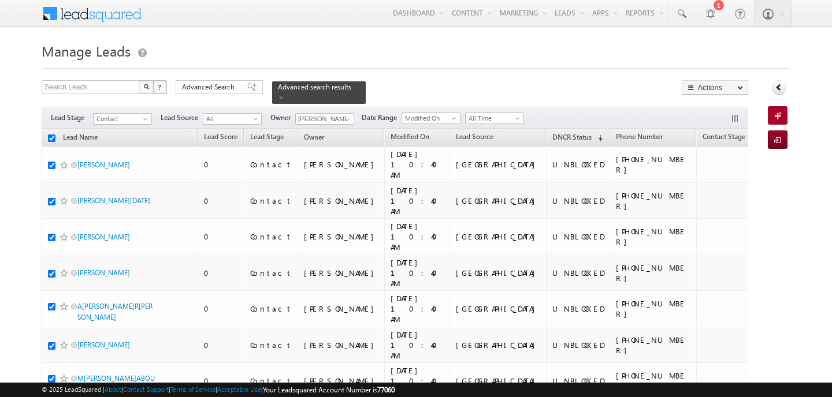
checkbox input "true"
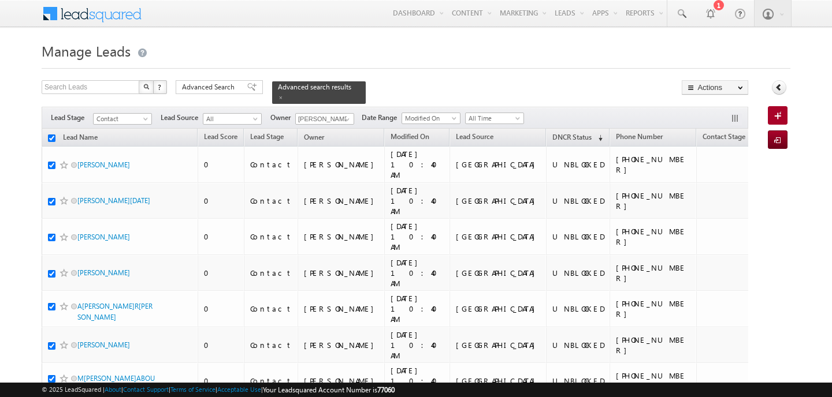
checkbox input "true"
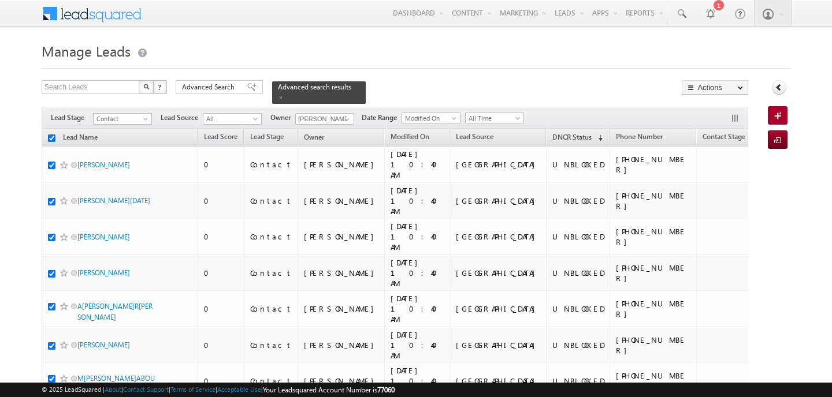
checkbox input "true"
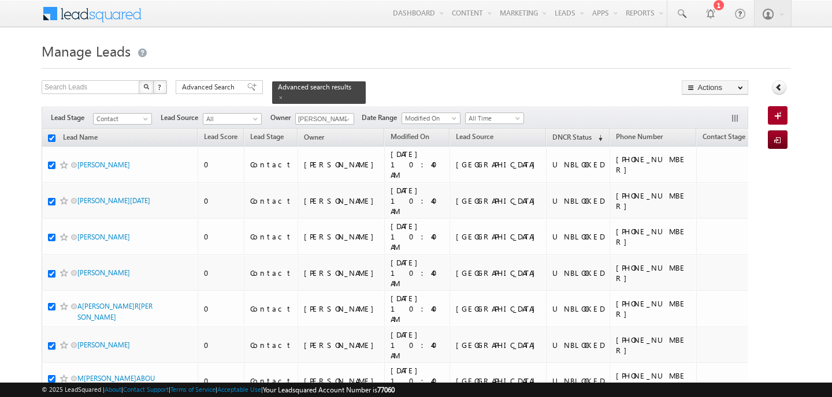
checkbox input "true"
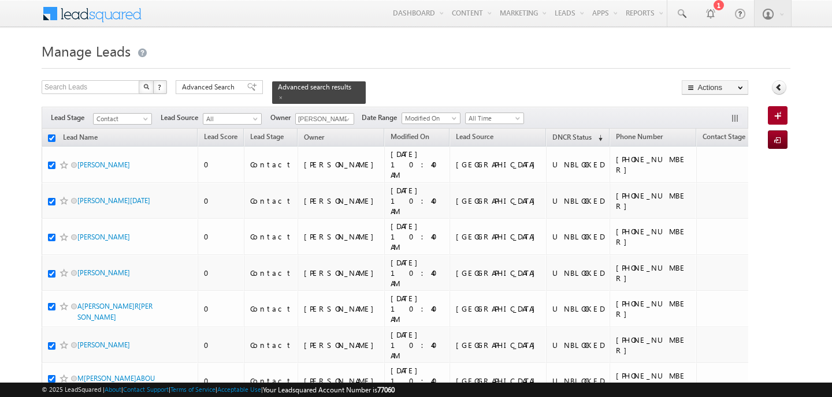
checkbox input "true"
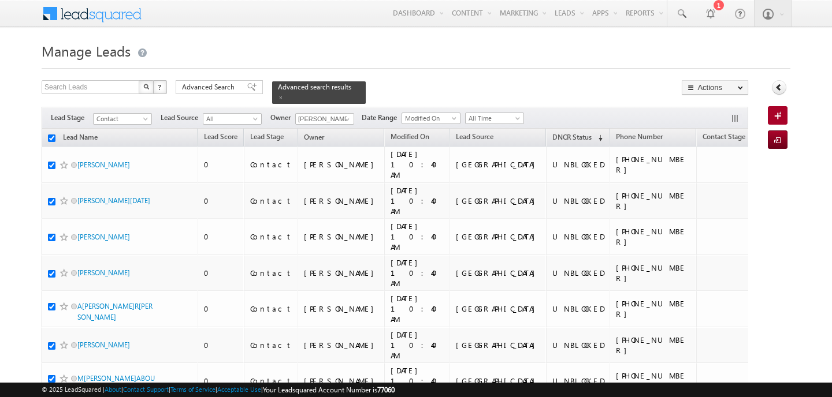
checkbox input "true"
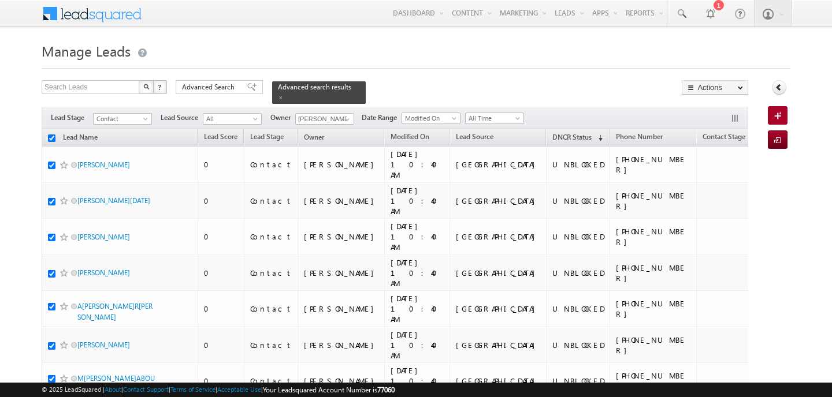
checkbox input "true"
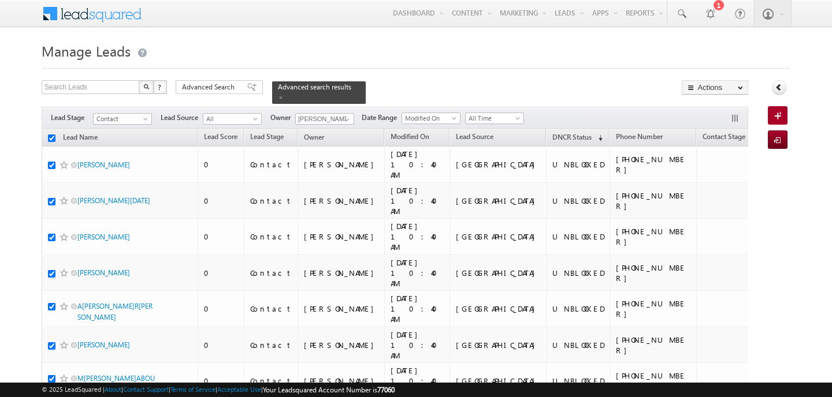
checkbox input "true"
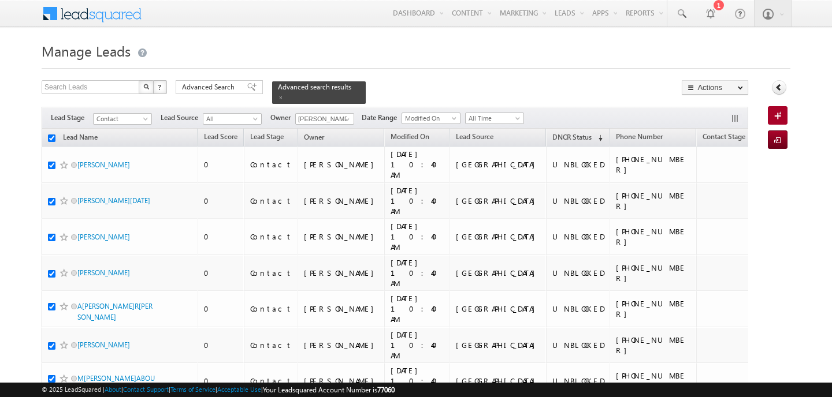
checkbox input "true"
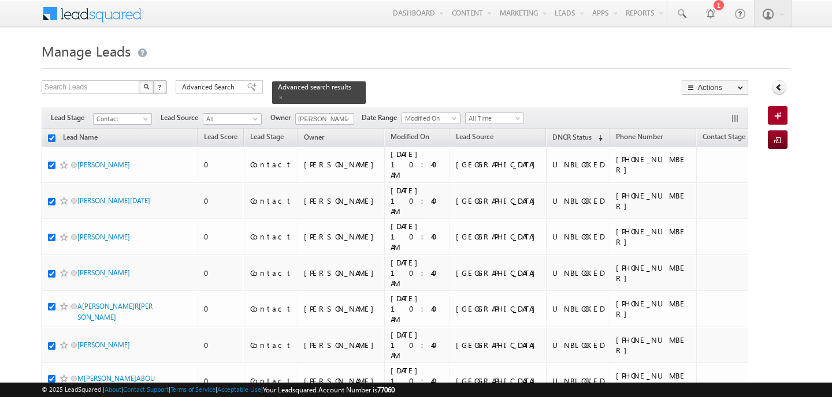
checkbox input "true"
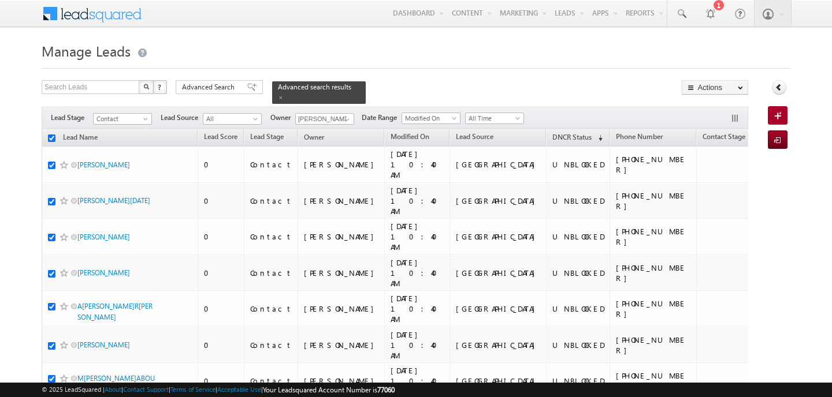
checkbox input "true"
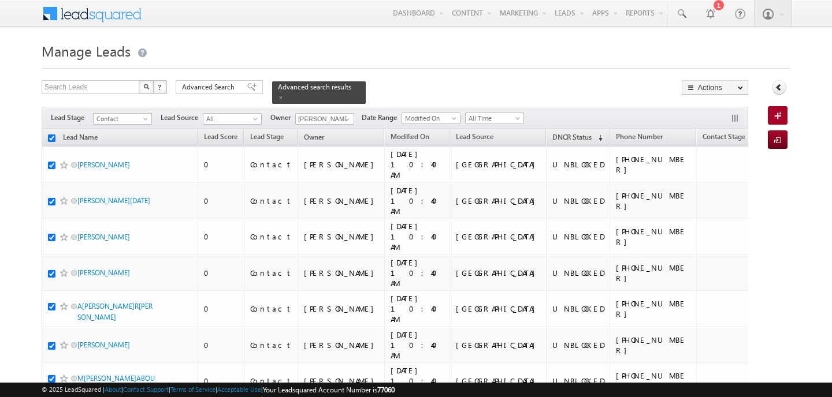
checkbox input "true"
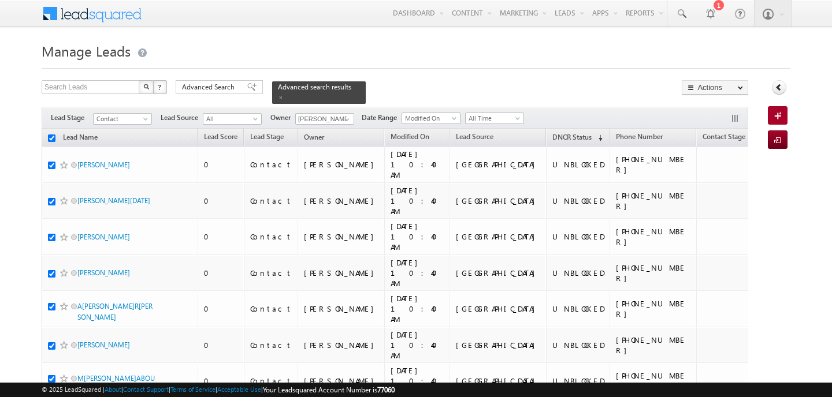
checkbox input "true"
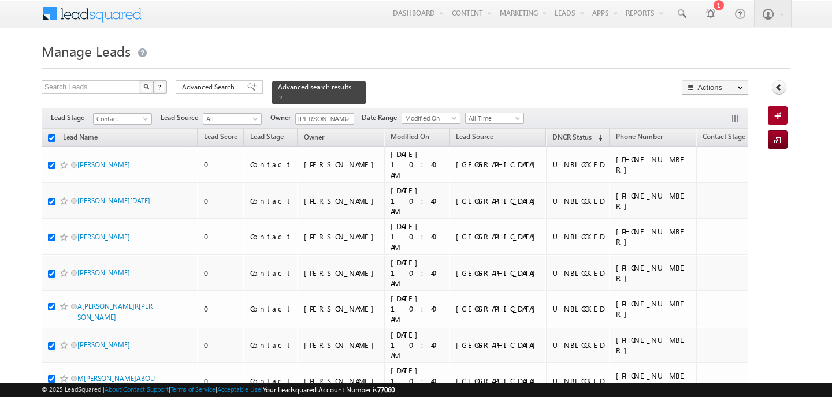
checkbox input "true"
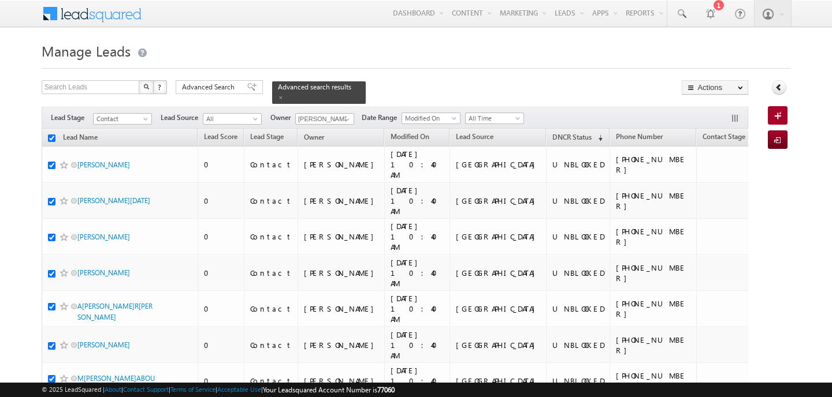
checkbox input "true"
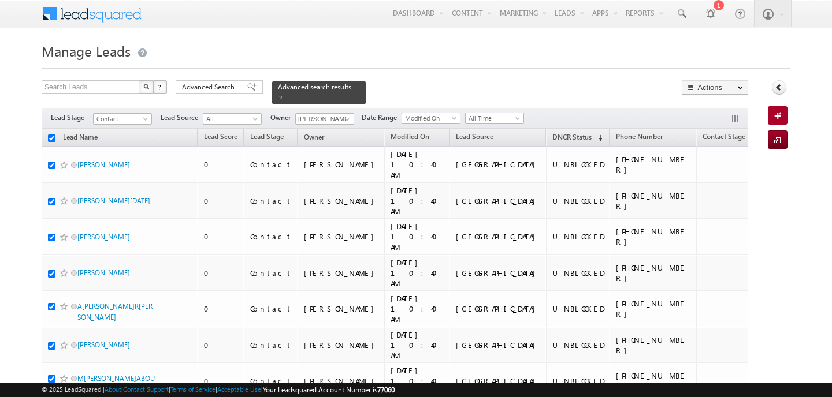
checkbox input "true"
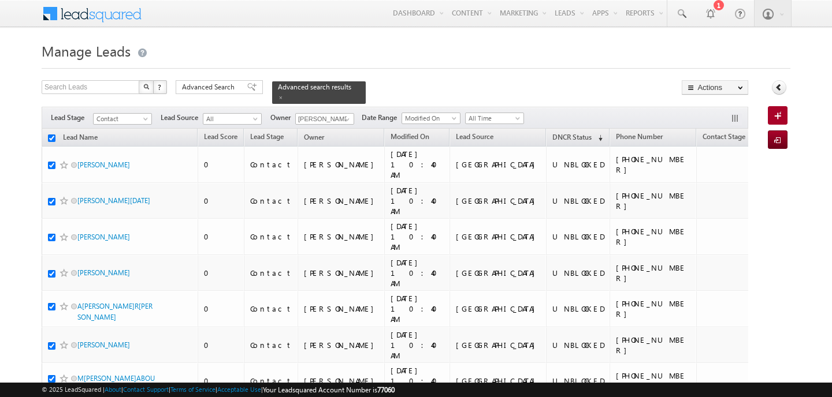
checkbox input "true"
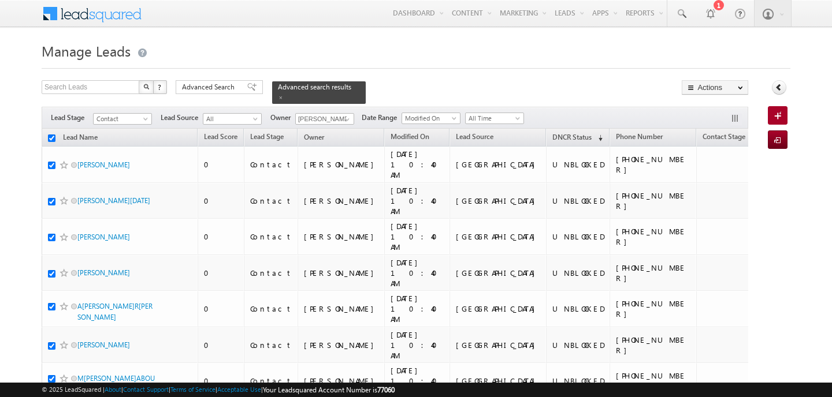
checkbox input "true"
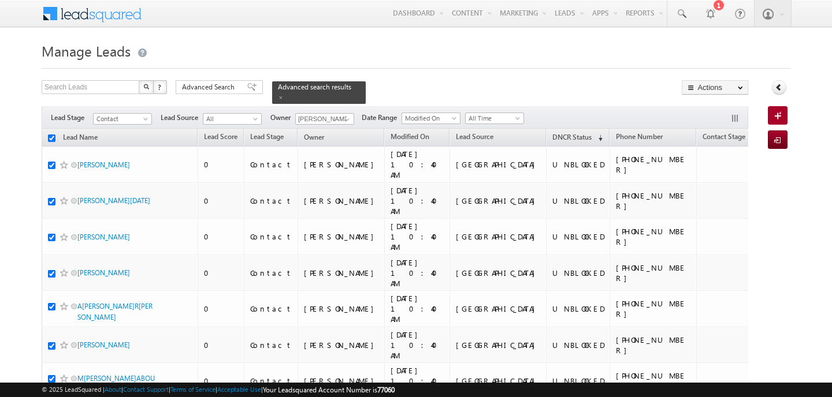
checkbox input "true"
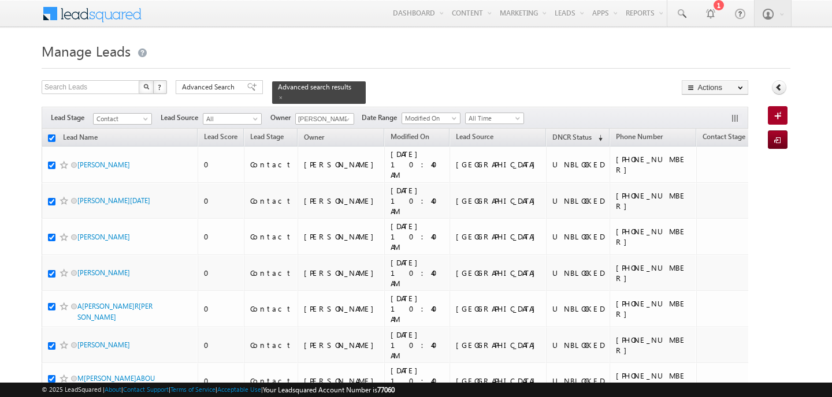
checkbox input "true"
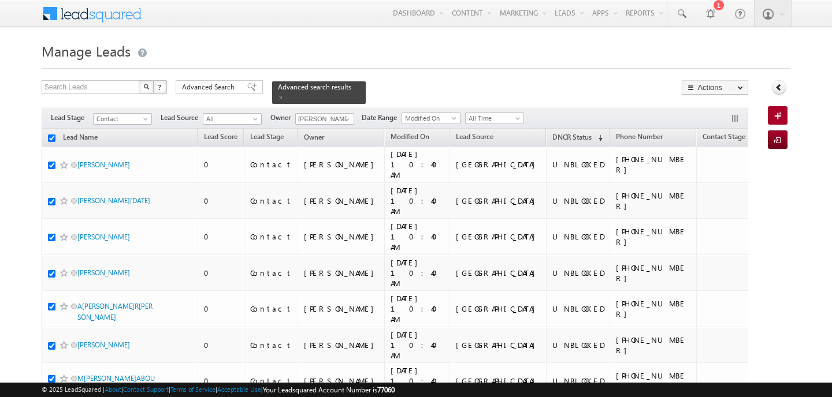
checkbox input "true"
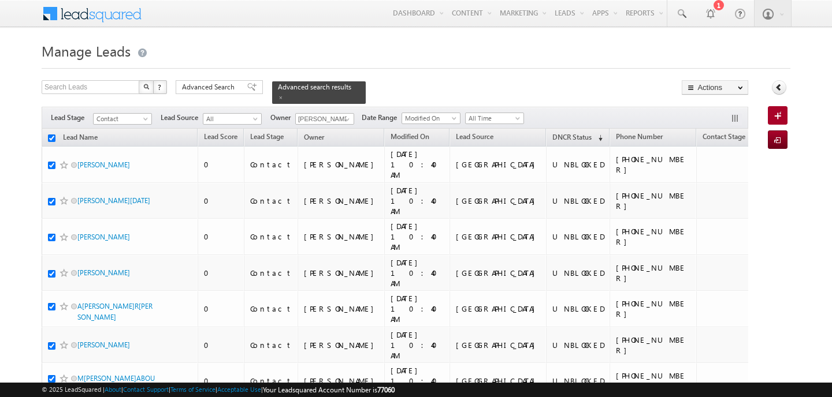
checkbox input "true"
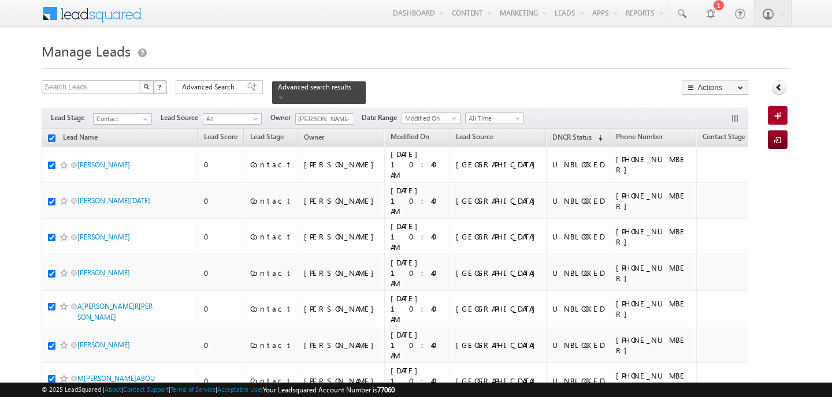
checkbox input "true"
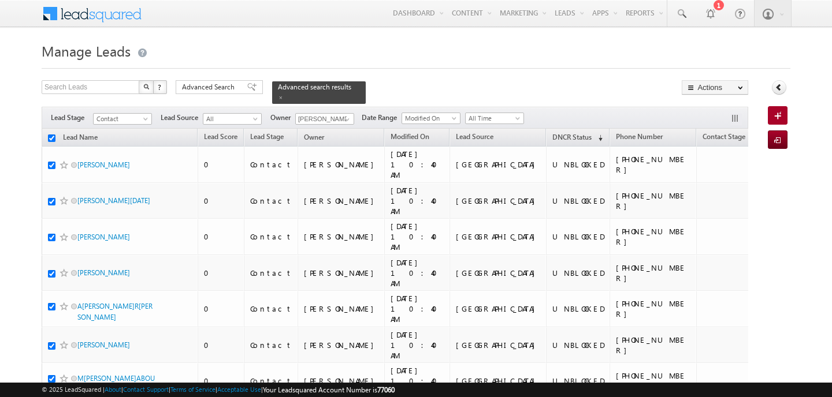
checkbox input "true"
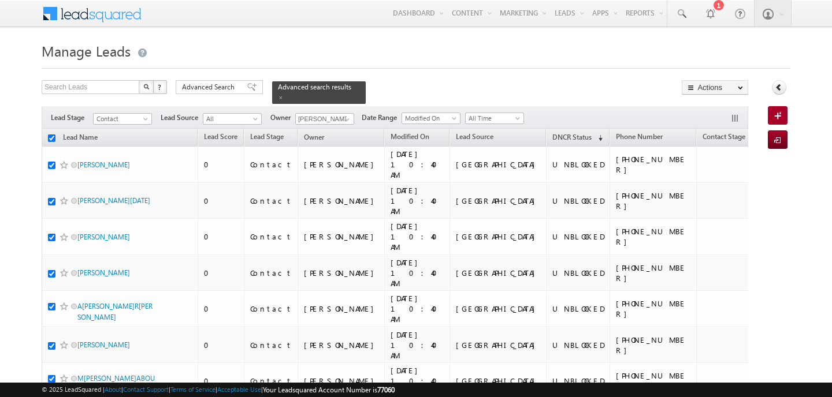
checkbox input "true"
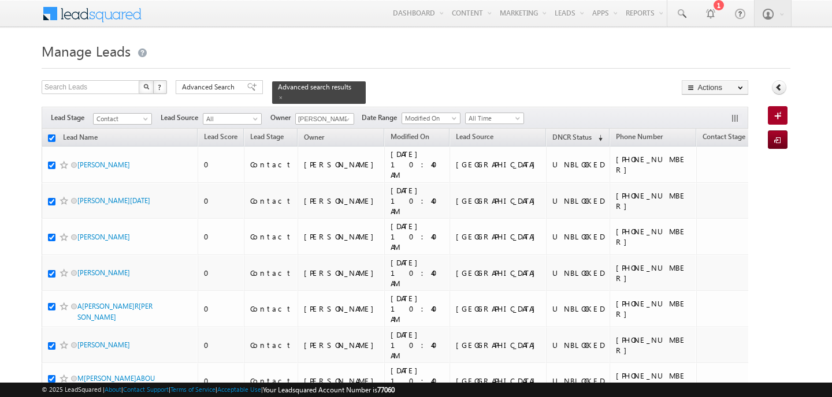
checkbox input "true"
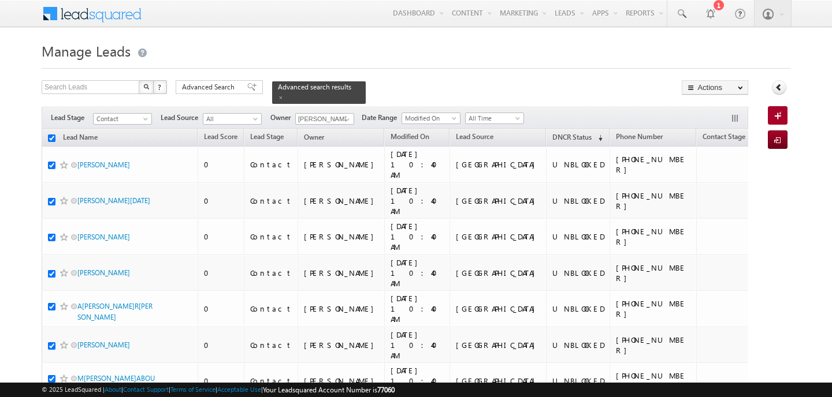
checkbox input "true"
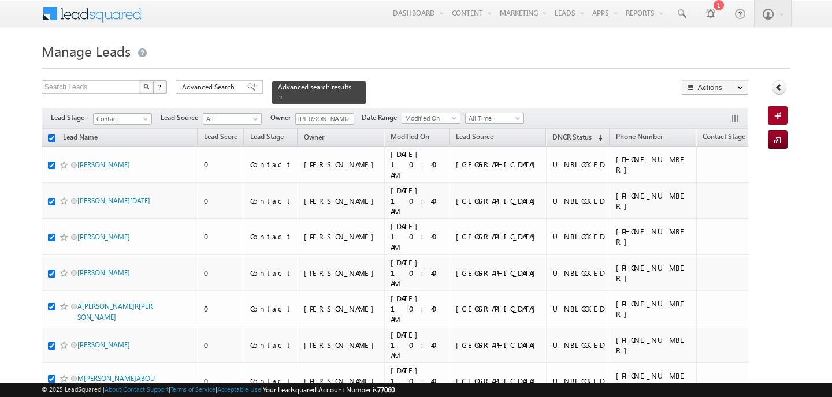
checkbox input "true"
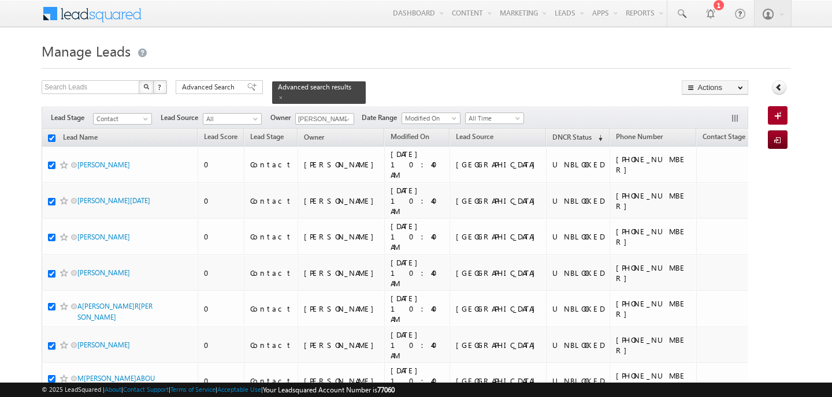
checkbox input "true"
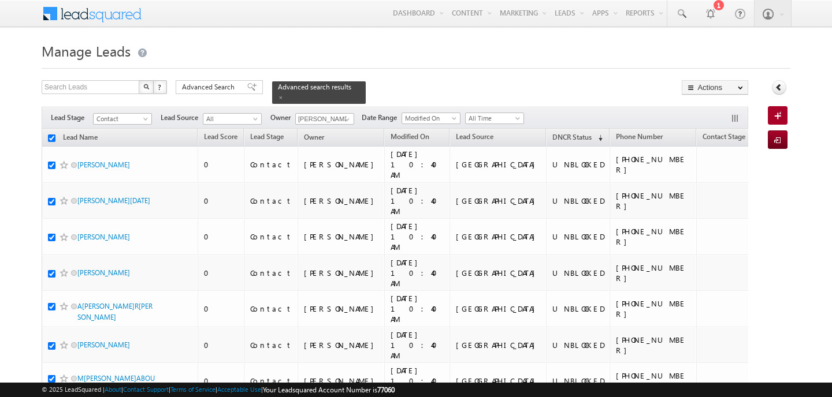
checkbox input "true"
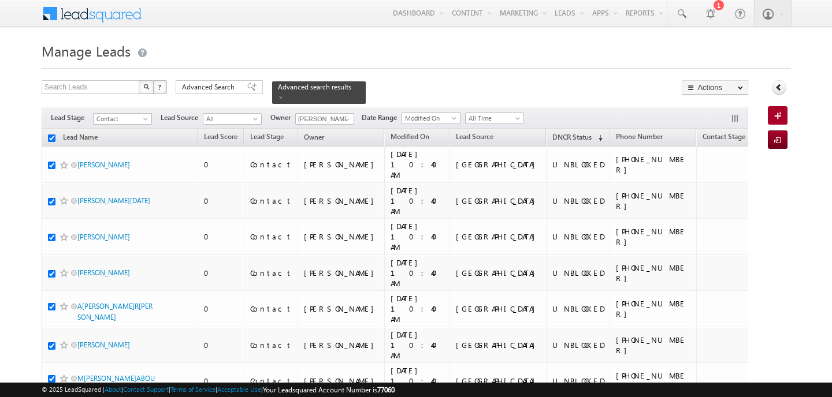
checkbox input "true"
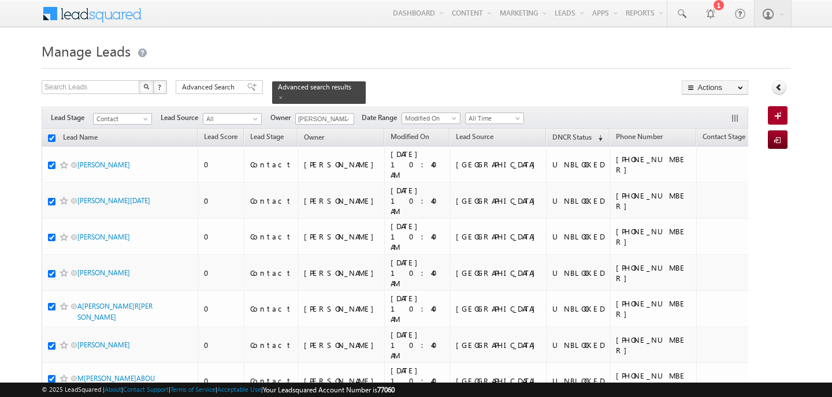
checkbox input "true"
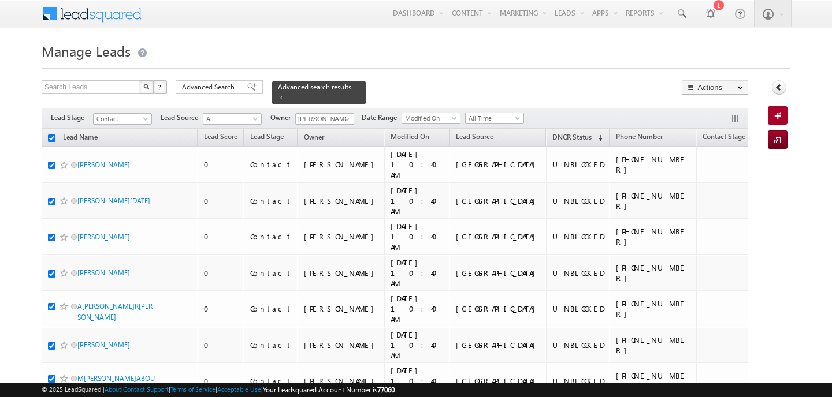
checkbox input "true"
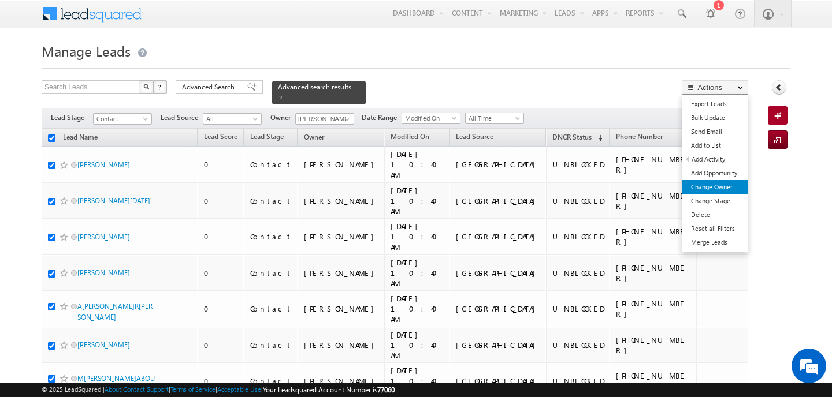
click at [712, 184] on link "Change Owner" at bounding box center [714, 187] width 65 height 14
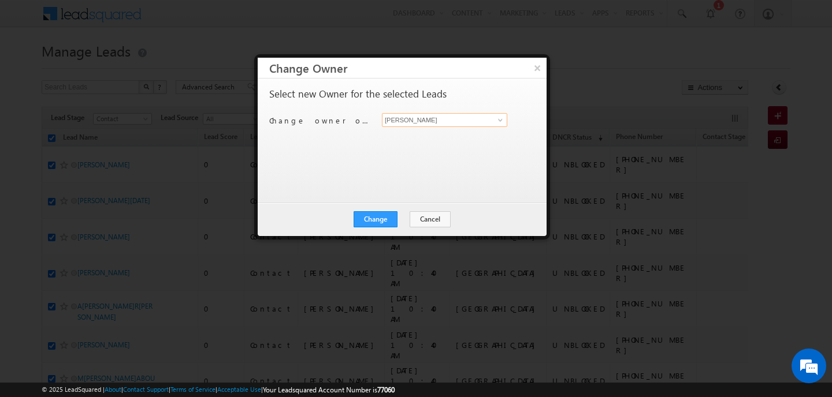
click at [412, 122] on input "[PERSON_NAME]" at bounding box center [444, 120] width 125 height 14
click at [399, 137] on link "Shubham Tripathi shubhamdutta.tripathi@indglobal.ae" at bounding box center [444, 138] width 125 height 22
click at [389, 223] on button "Change" at bounding box center [375, 219] width 44 height 16
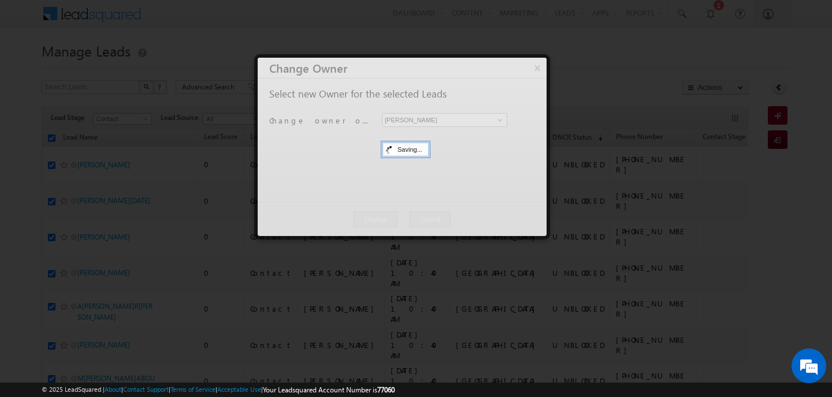
click at [400, 219] on div at bounding box center [402, 147] width 289 height 178
click at [0, 0] on button "Close" at bounding box center [0, 0] width 0 height 0
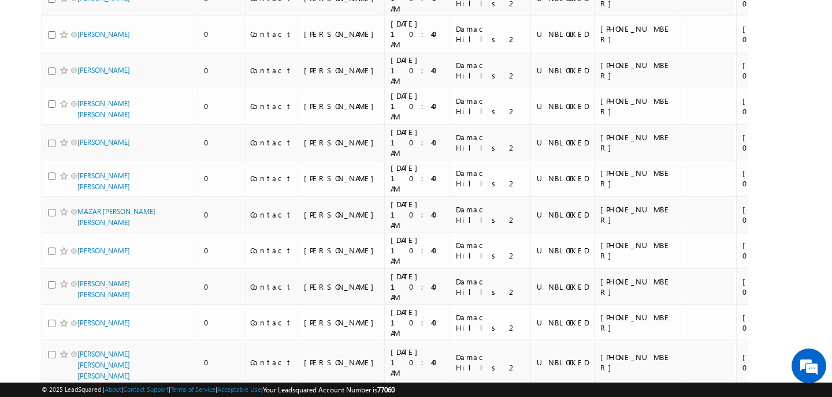
scroll to position [6650, 0]
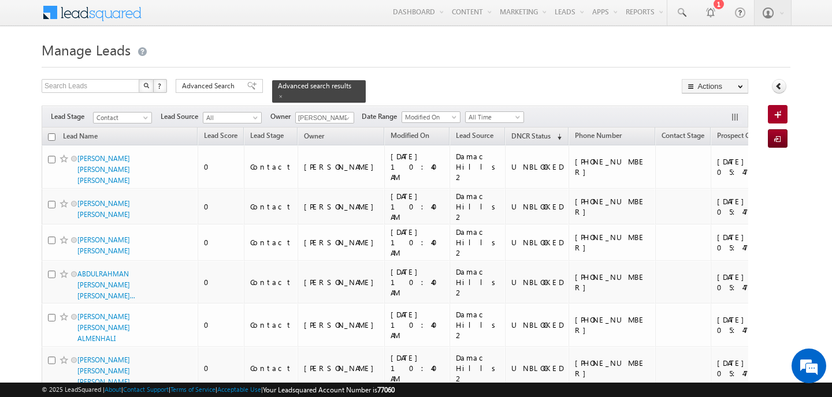
scroll to position [0, 0]
click at [199, 83] on span "Advanced Search" at bounding box center [210, 87] width 56 height 10
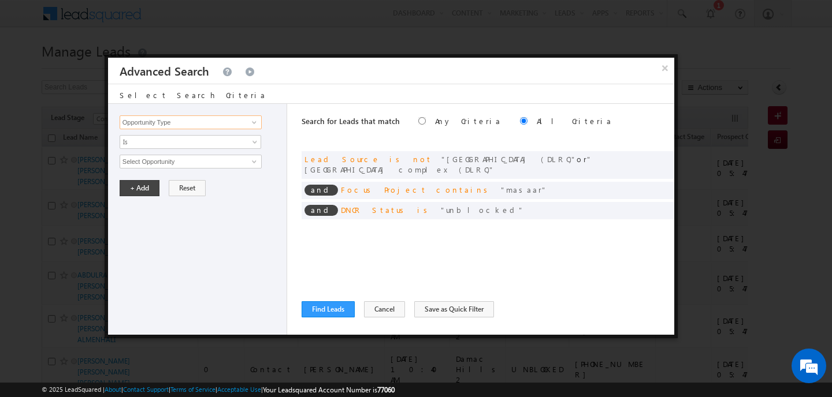
click at [226, 126] on input "Opportunity Type" at bounding box center [191, 123] width 142 height 14
click at [191, 146] on link "Lead Source" at bounding box center [191, 146] width 142 height 13
type input "Lead Source"
click at [191, 146] on span "Is" at bounding box center [182, 142] width 125 height 10
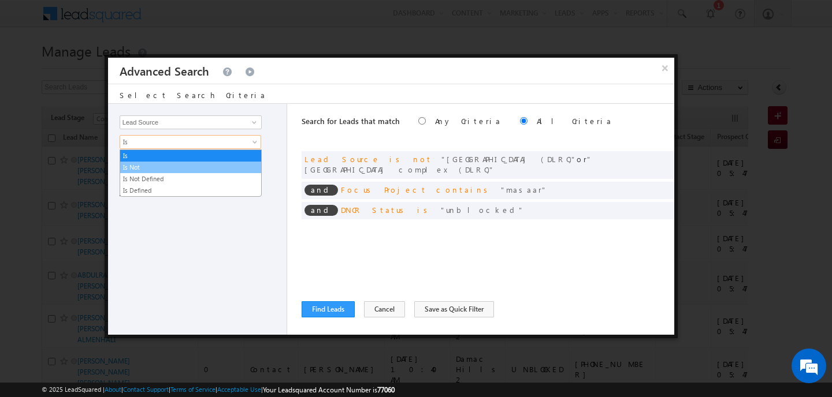
click at [153, 169] on link "Is Not" at bounding box center [190, 167] width 141 height 10
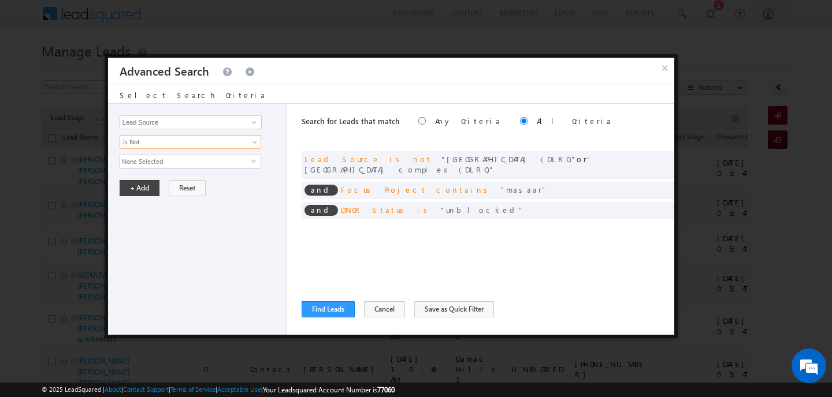
click at [196, 165] on span "None Selected" at bounding box center [185, 161] width 131 height 13
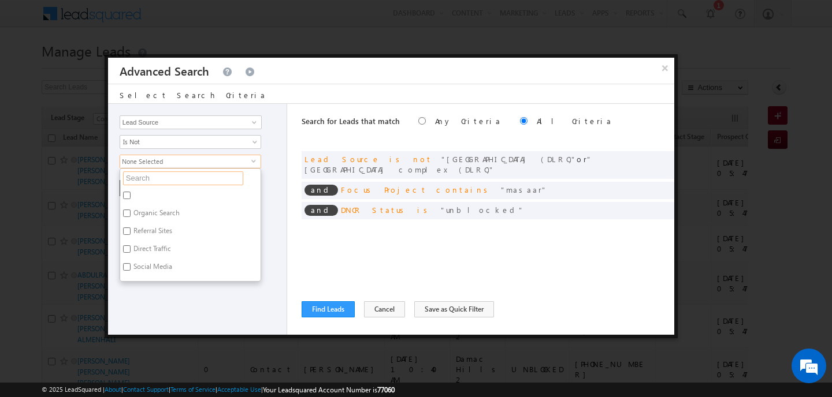
click at [186, 181] on input "text" at bounding box center [183, 179] width 120 height 14
type input "da"
click at [169, 213] on div "Opportunity Type Lead Activity Task Sales Group Prospect Id Address 1 Address 2…" at bounding box center [197, 219] width 179 height 231
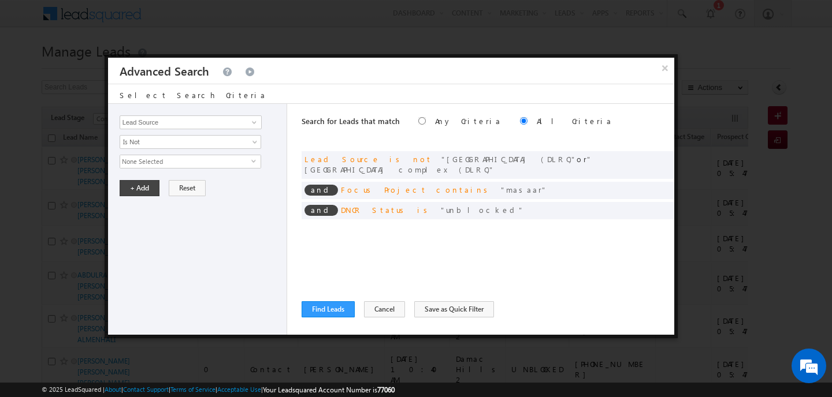
click at [179, 163] on span "None Selected" at bounding box center [185, 161] width 131 height 13
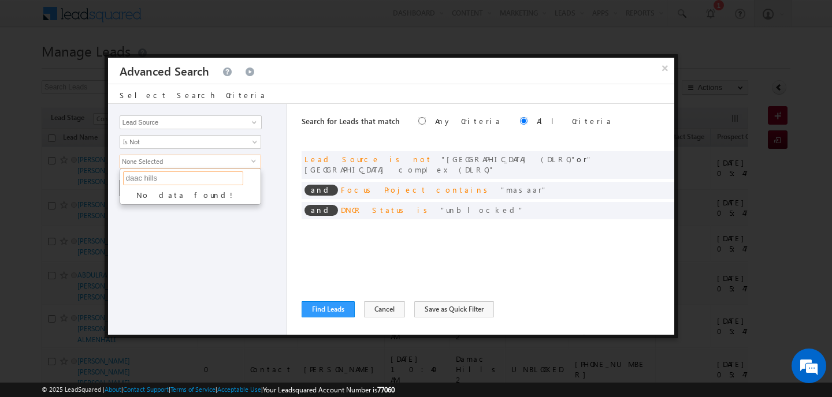
click at [174, 183] on input "daac hills" at bounding box center [183, 179] width 120 height 14
type input "d"
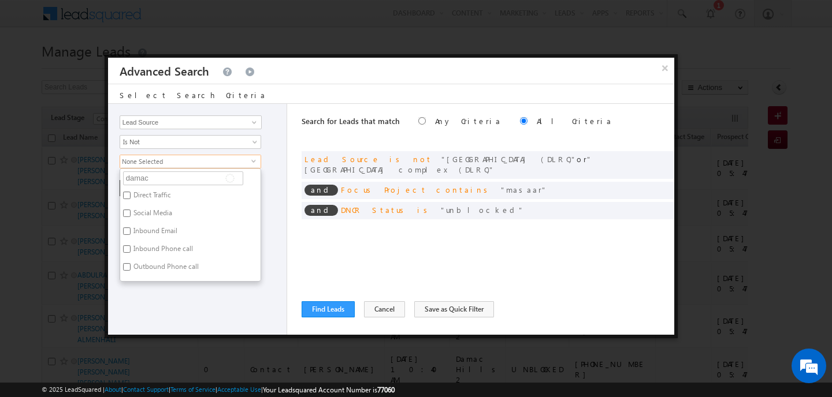
type input "damac"
type input "damac hills"
click at [157, 195] on label "Damac Hills 2" at bounding box center [153, 197] width 66 height 18
click at [131, 195] on input "Damac Hills 2" at bounding box center [127, 196] width 8 height 8
checkbox input "true"
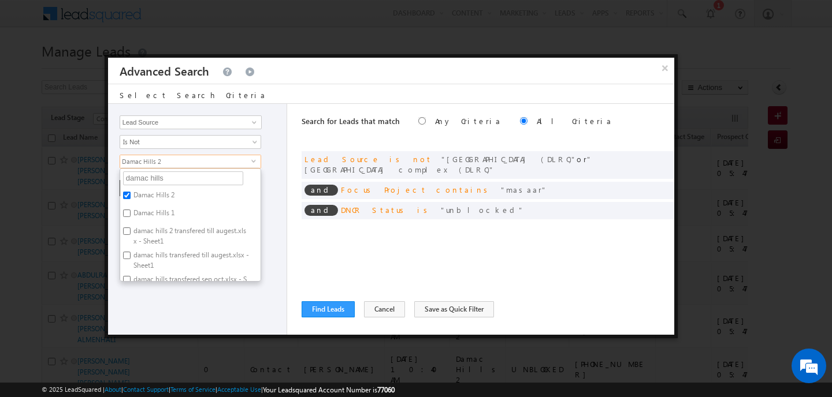
click at [166, 306] on div "Opportunity Type Lead Activity Task Sales Group Prospect Id Address 1 Address 2…" at bounding box center [197, 219] width 179 height 231
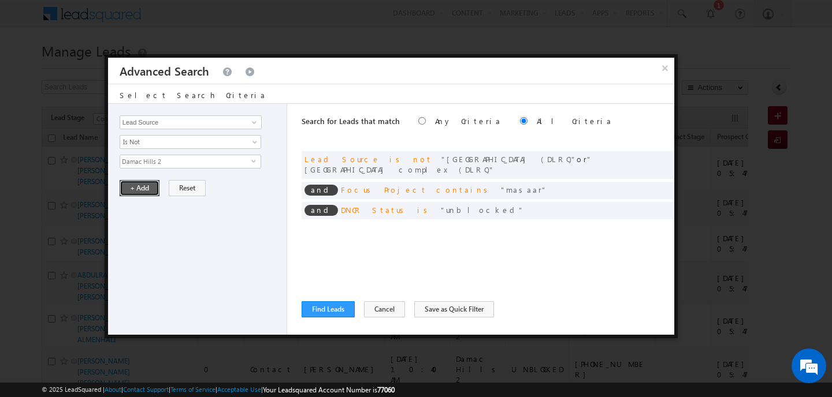
click at [150, 187] on button "+ Add" at bounding box center [140, 188] width 40 height 16
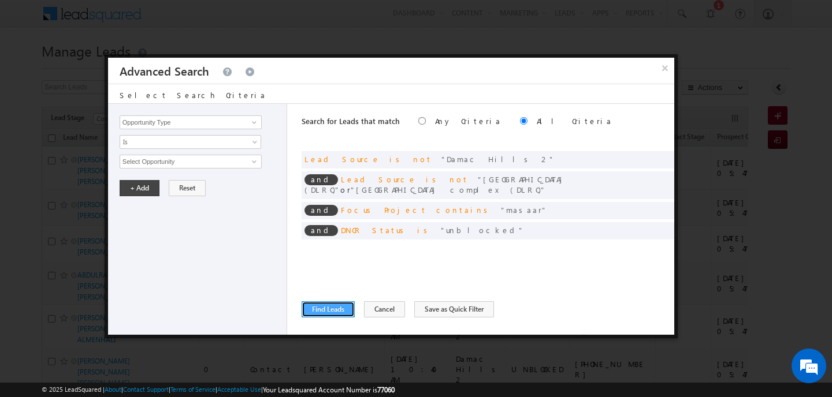
click at [335, 309] on button "Find Leads" at bounding box center [327, 309] width 53 height 16
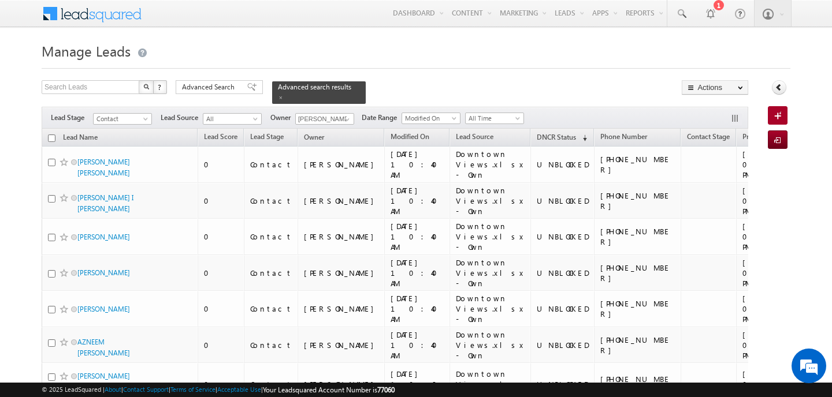
click at [54, 135] on input "checkbox" at bounding box center [52, 139] width 8 height 8
checkbox input "true"
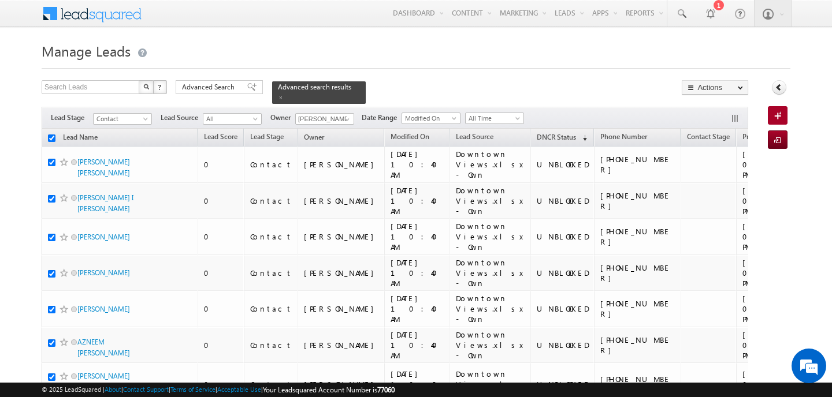
checkbox input "true"
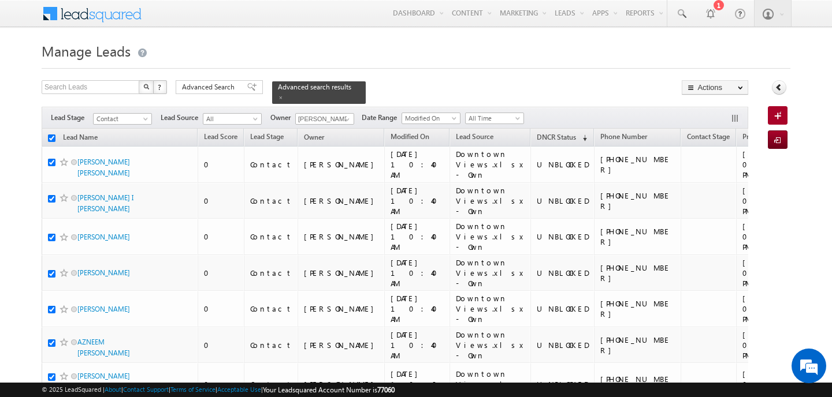
checkbox input "true"
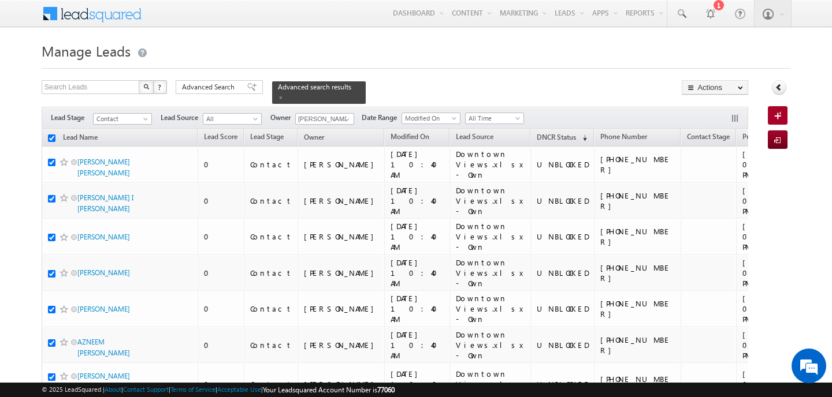
checkbox input "true"
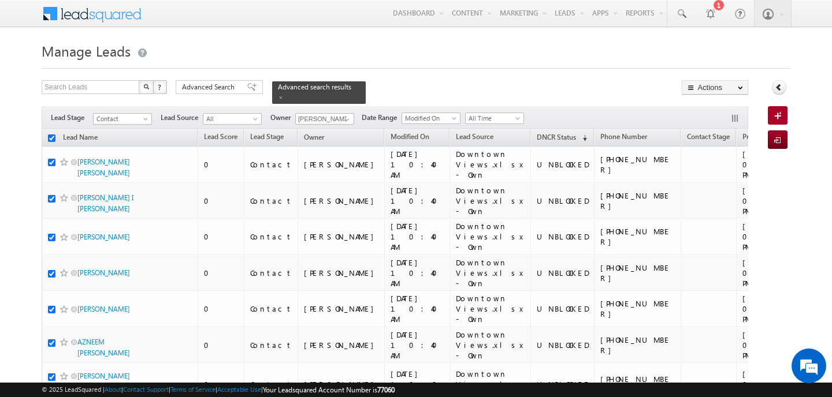
checkbox input "true"
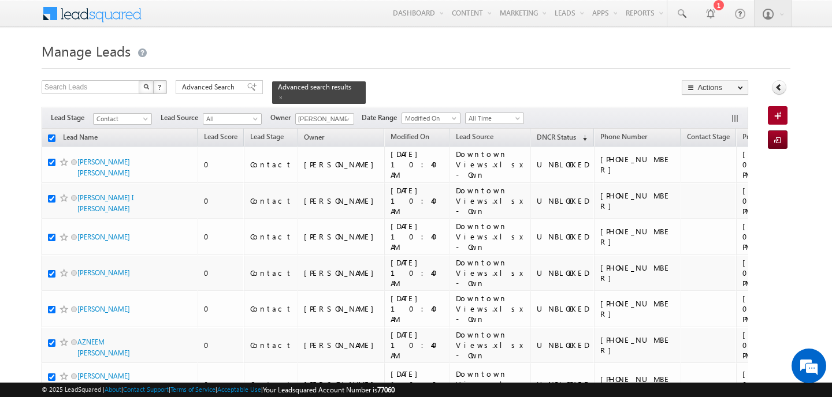
checkbox input "true"
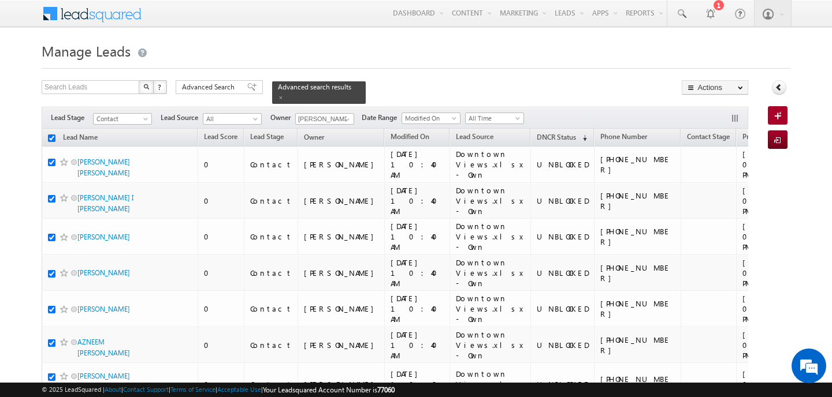
checkbox input "true"
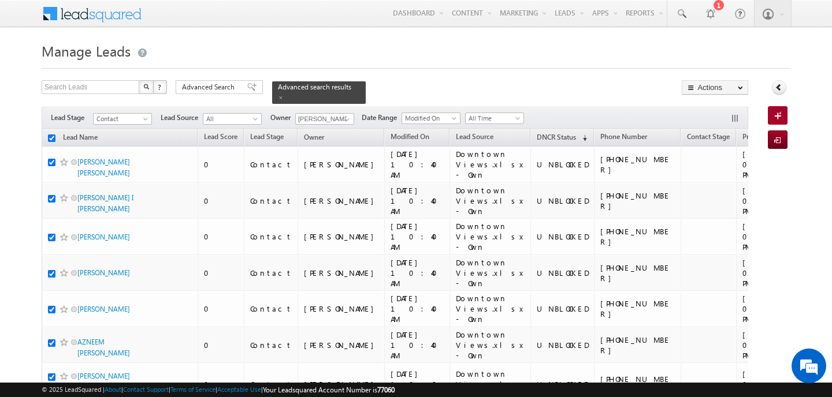
checkbox input "true"
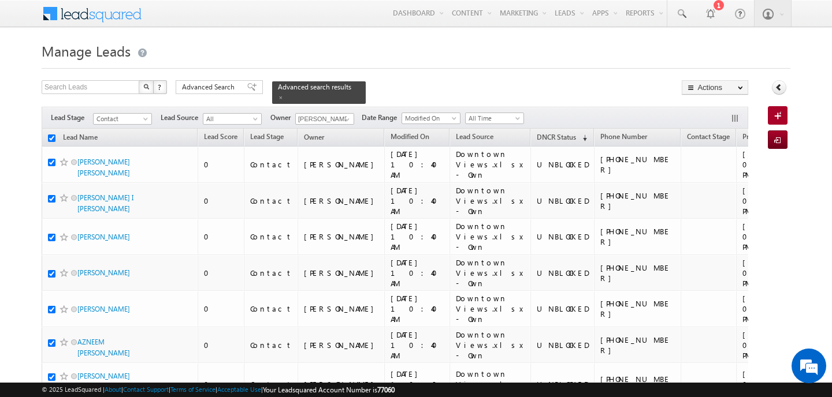
checkbox input "true"
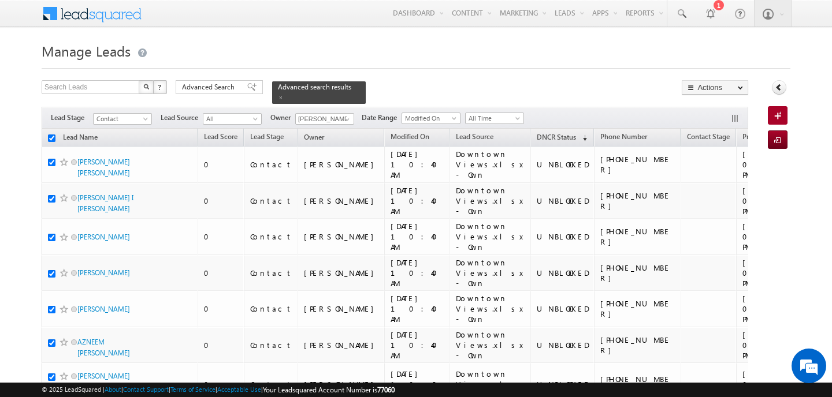
checkbox input "true"
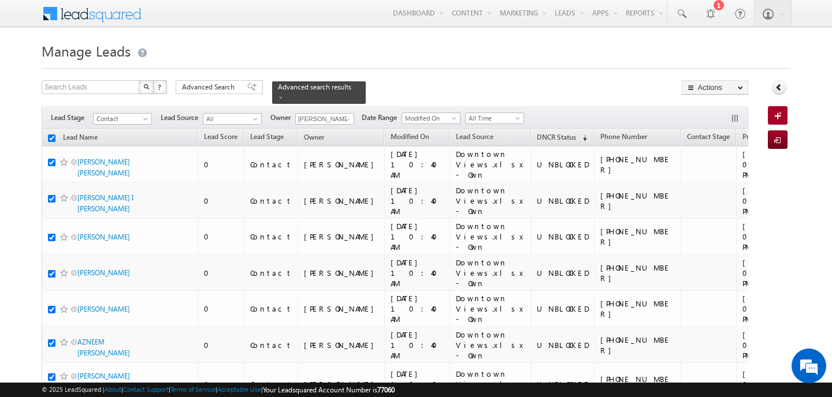
checkbox input "true"
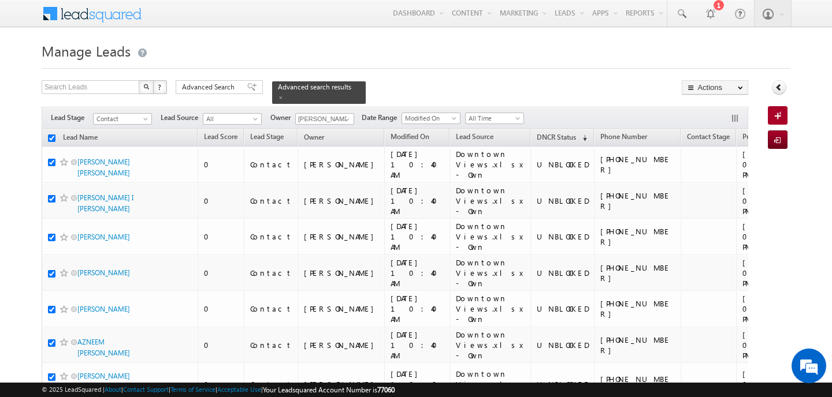
checkbox input "true"
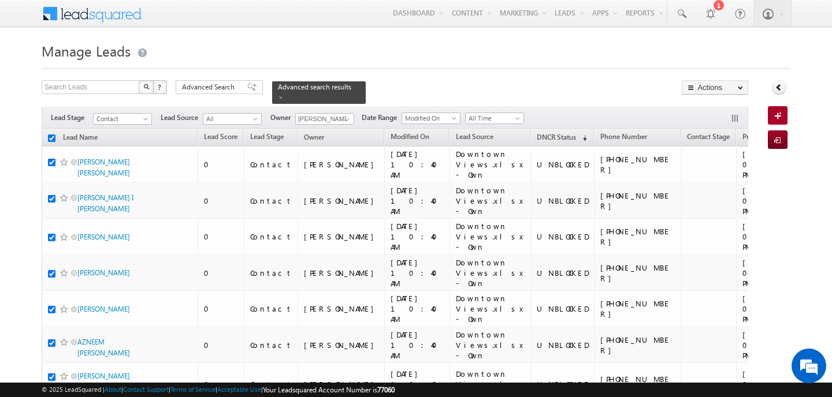
checkbox input "true"
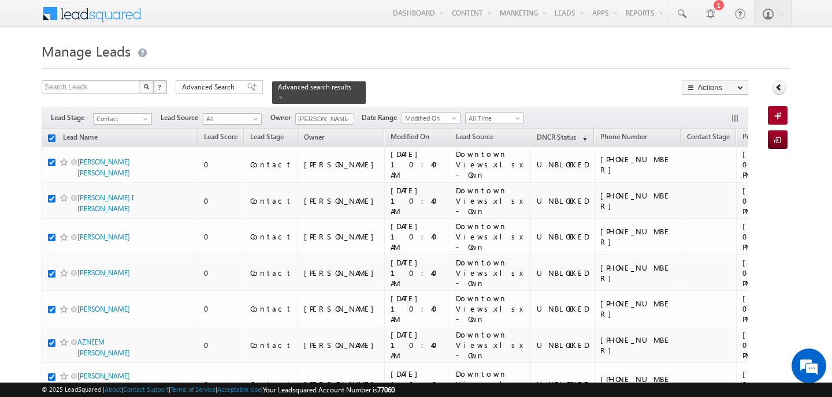
checkbox input "true"
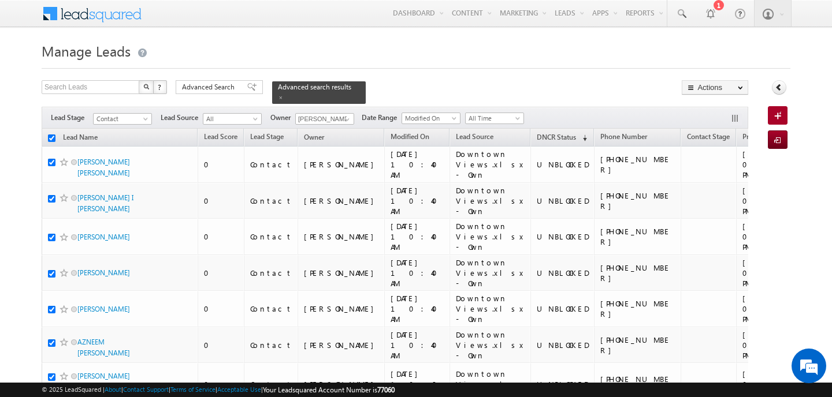
checkbox input "true"
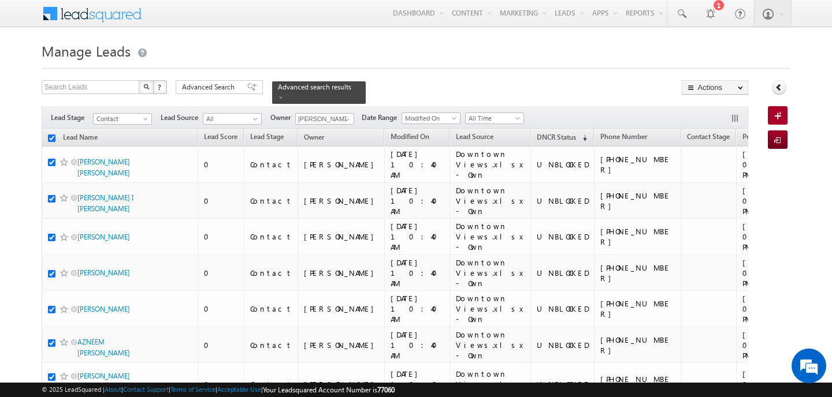
checkbox input "true"
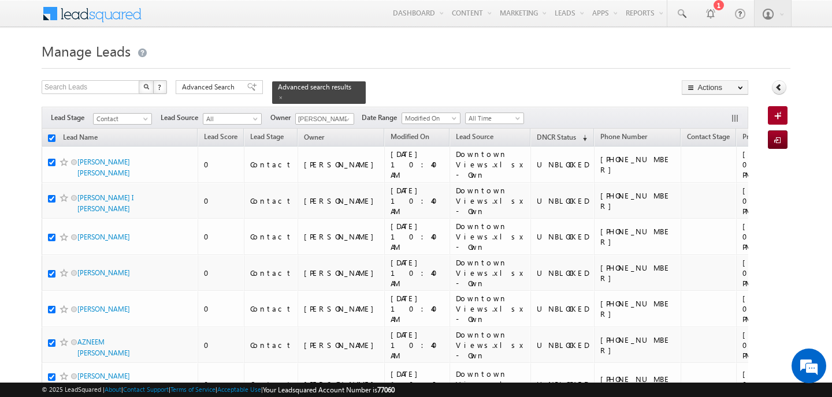
checkbox input "true"
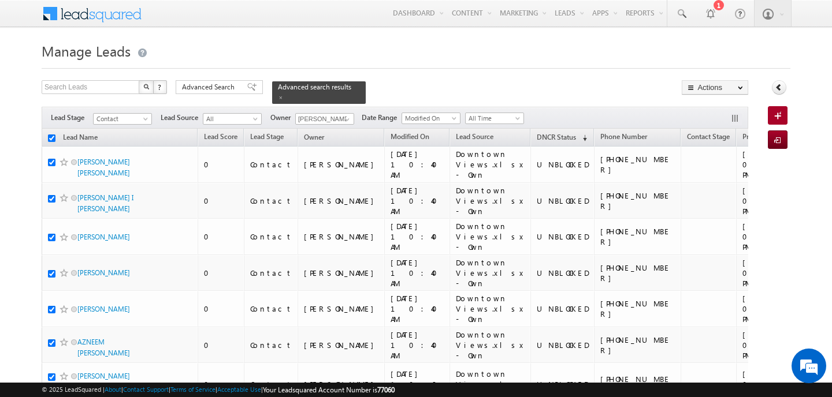
checkbox input "true"
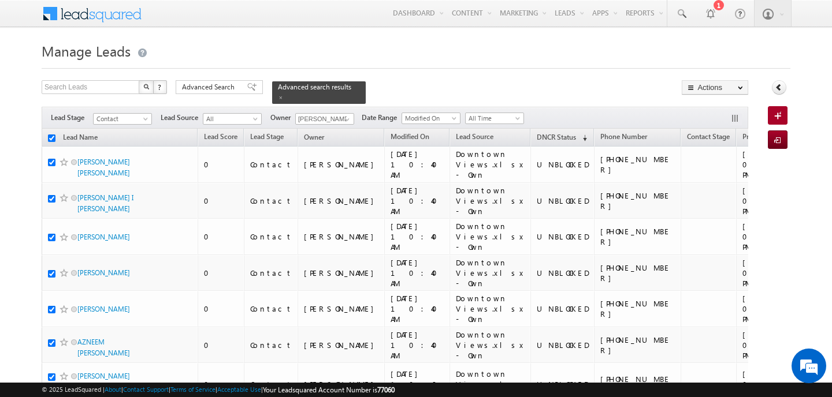
checkbox input "true"
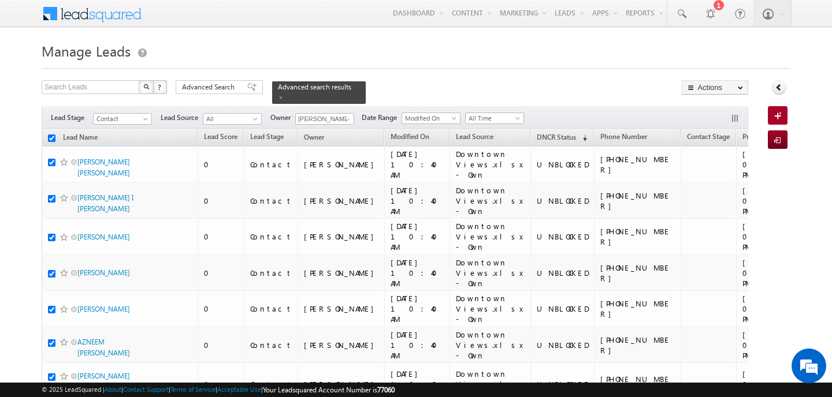
checkbox input "true"
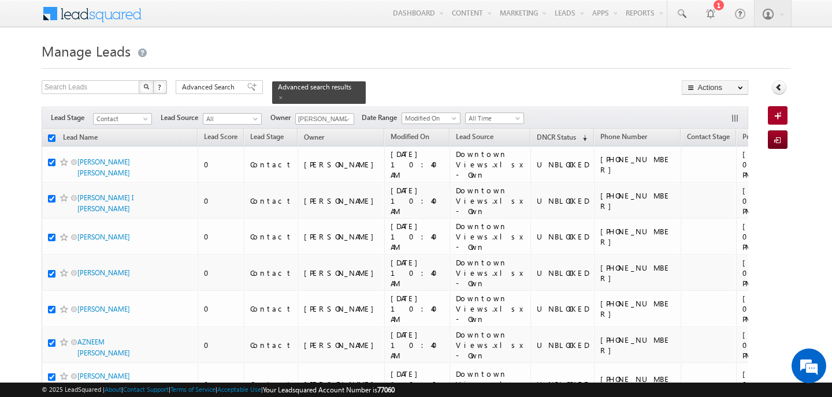
checkbox input "true"
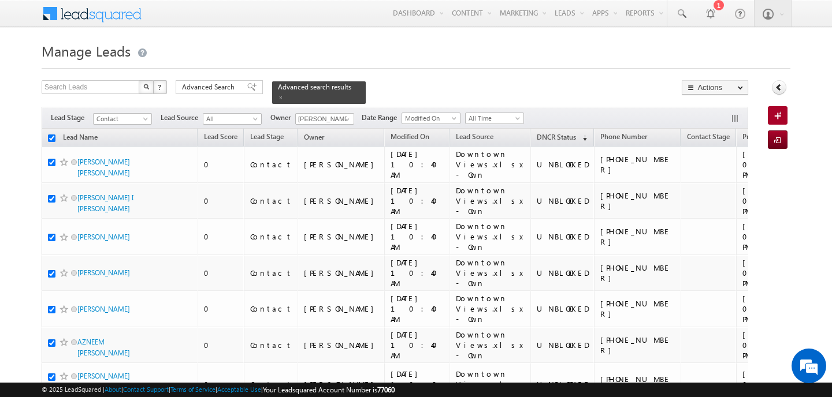
checkbox input "true"
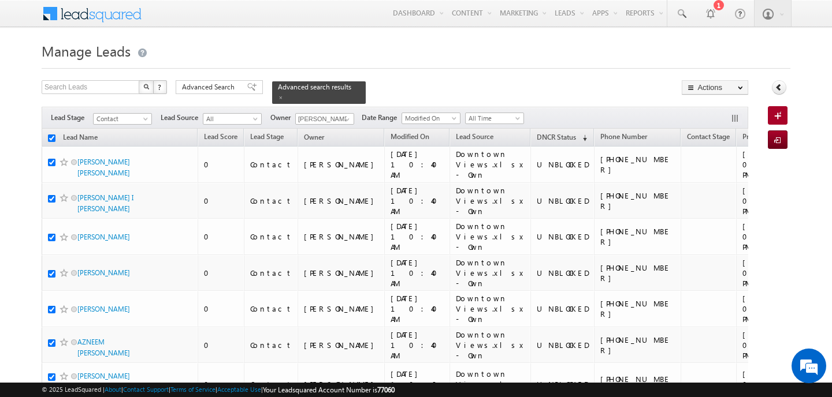
checkbox input "true"
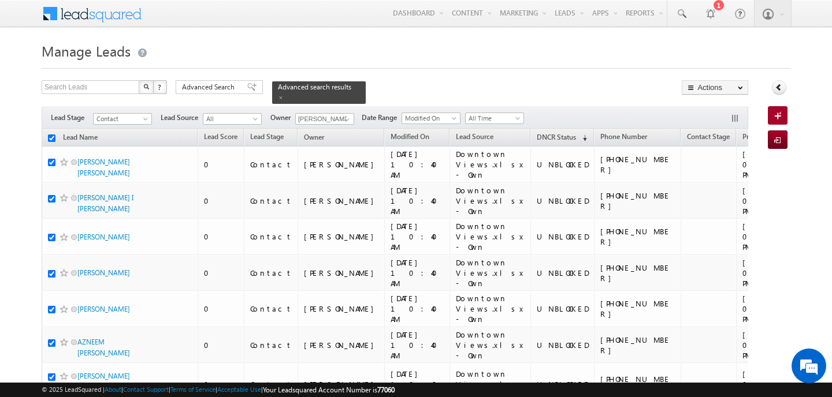
checkbox input "true"
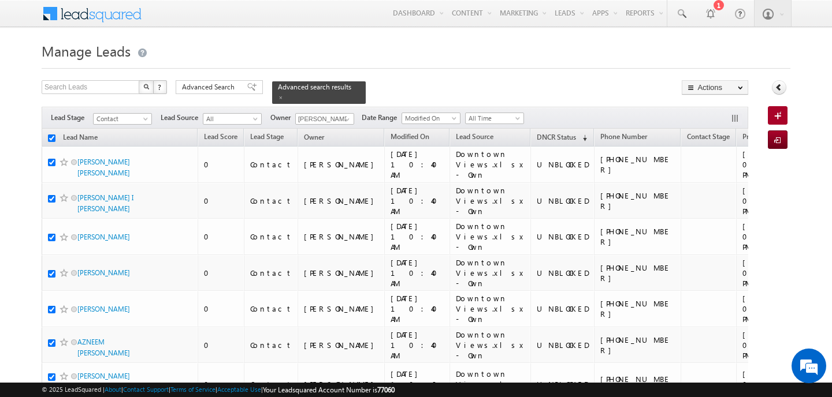
checkbox input "true"
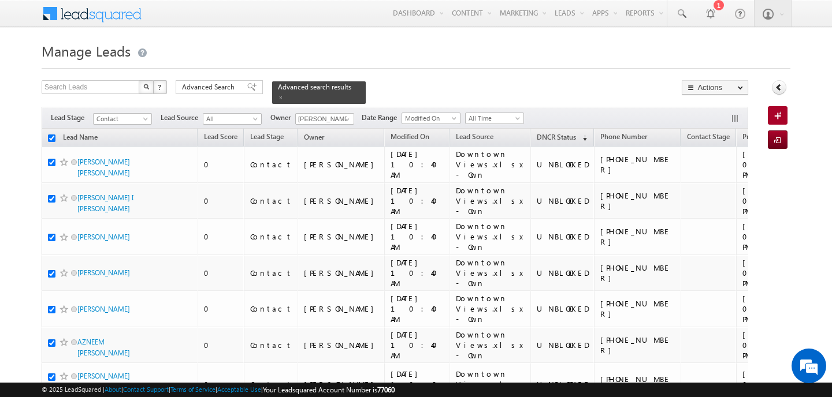
checkbox input "true"
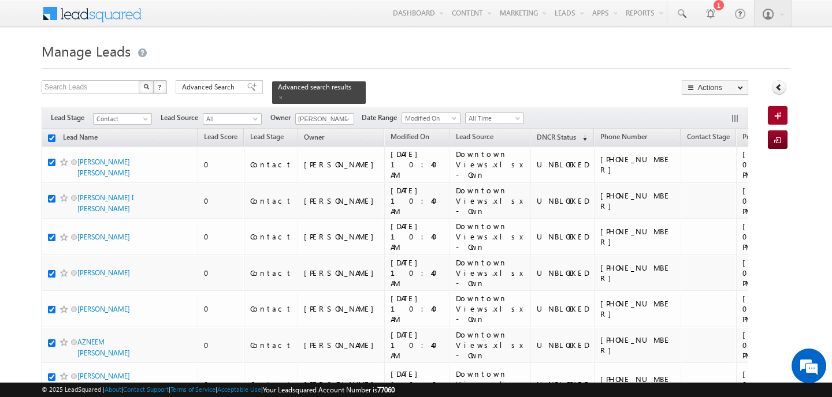
checkbox input "true"
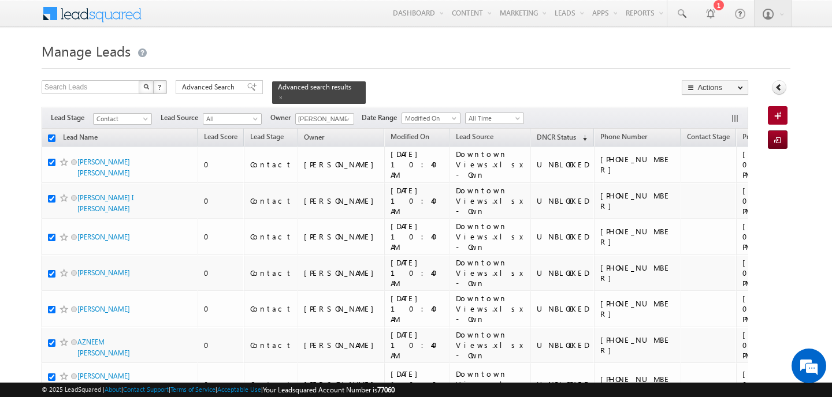
checkbox input "true"
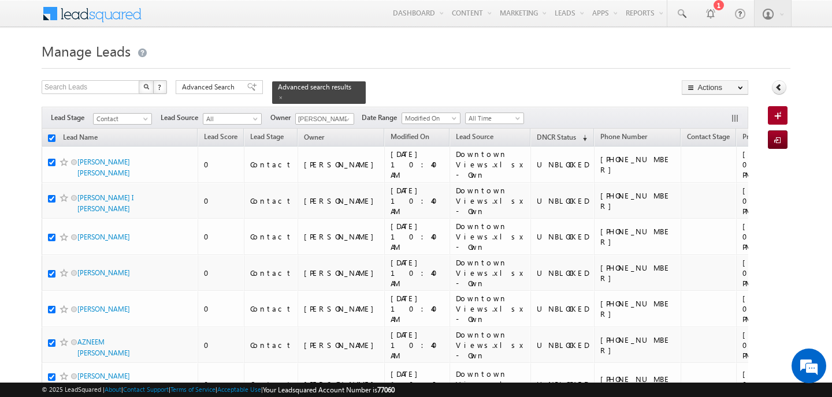
checkbox input "true"
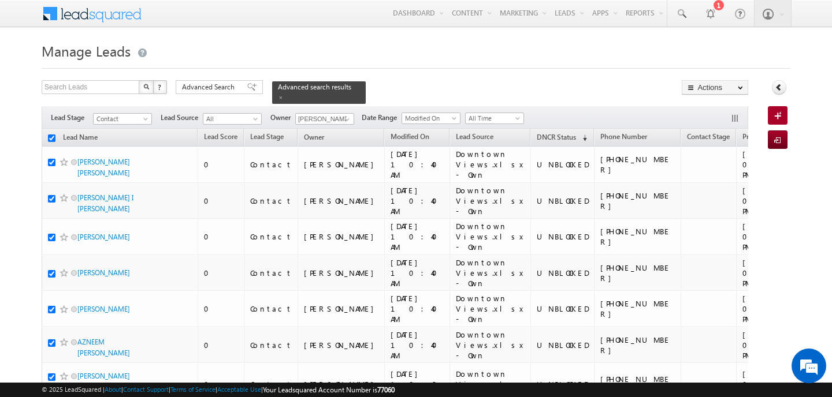
checkbox input "true"
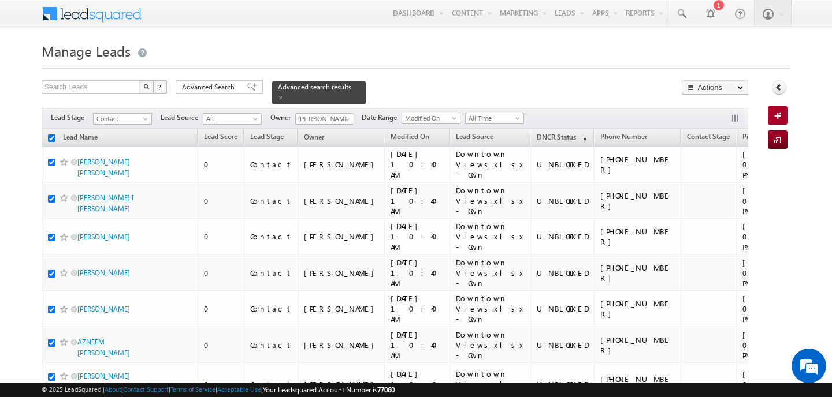
checkbox input "true"
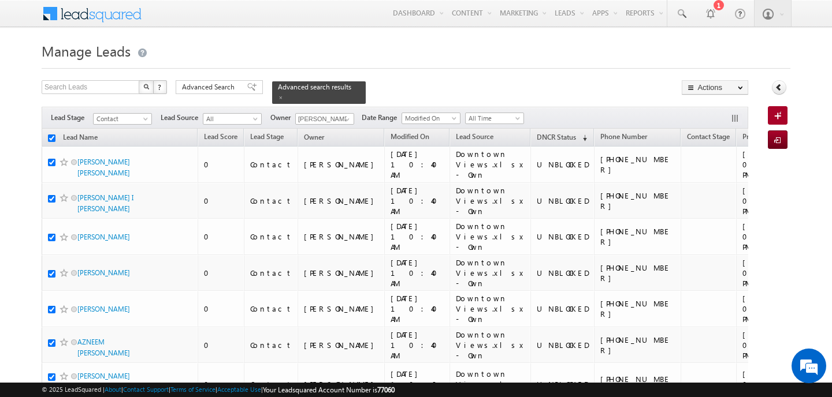
checkbox input "true"
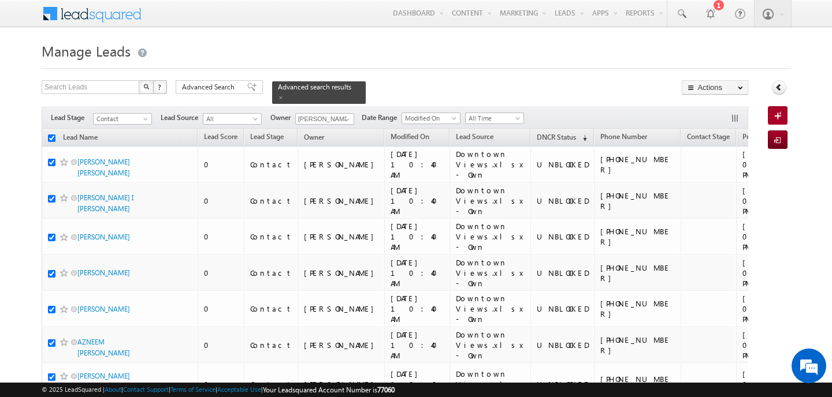
checkbox input "true"
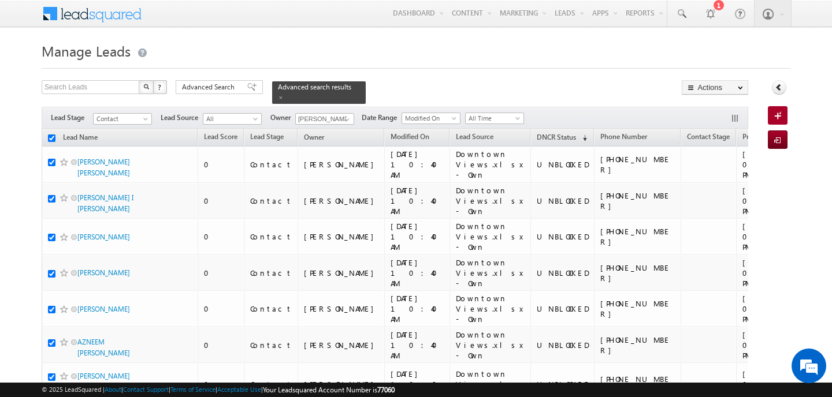
checkbox input "true"
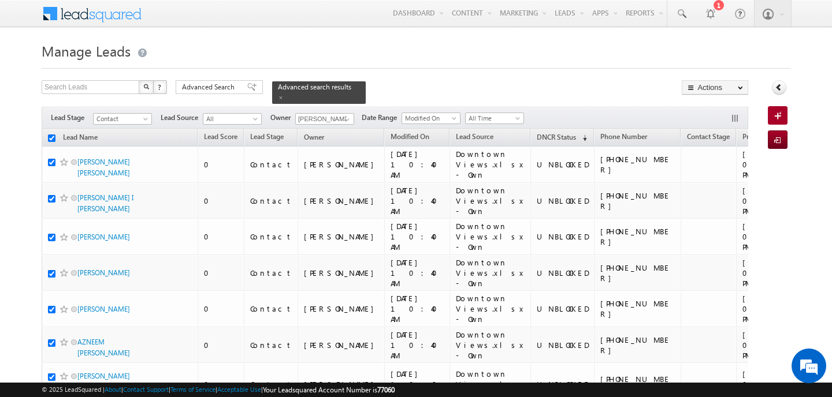
checkbox input "true"
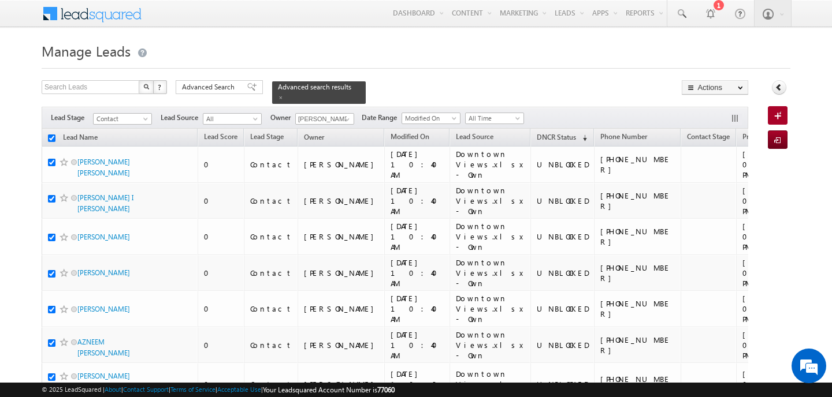
checkbox input "true"
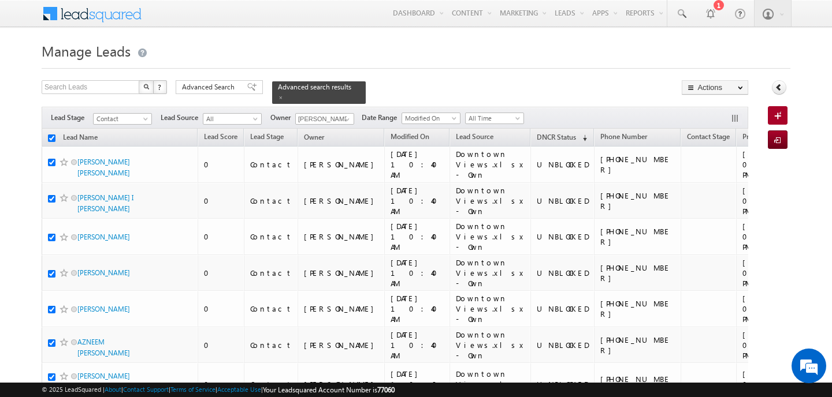
checkbox input "true"
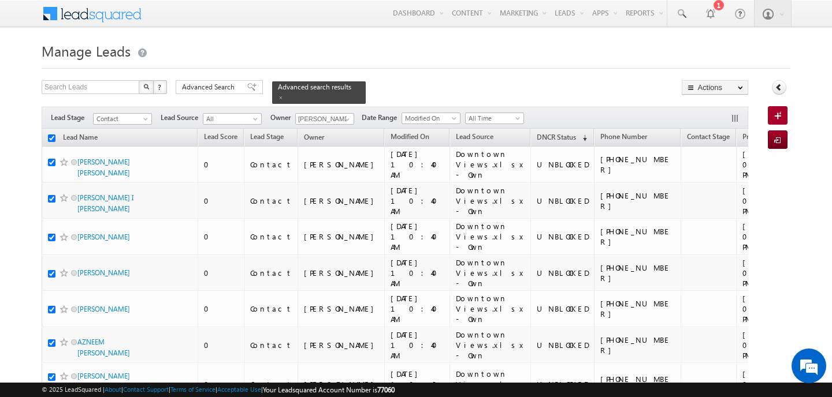
checkbox input "true"
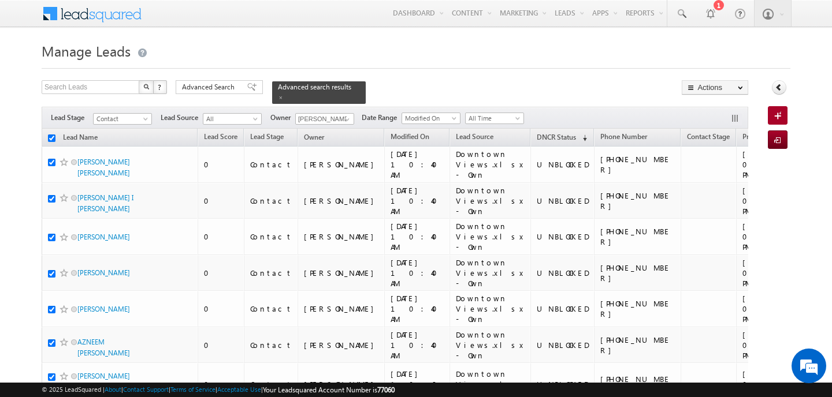
checkbox input "true"
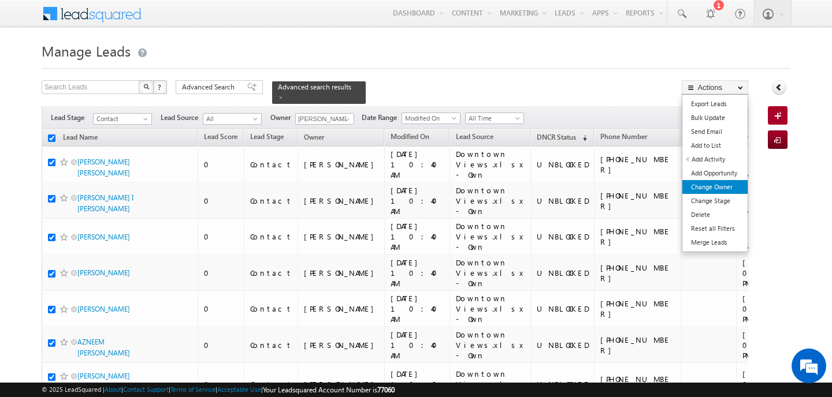
click at [718, 189] on link "Change Owner" at bounding box center [714, 187] width 65 height 14
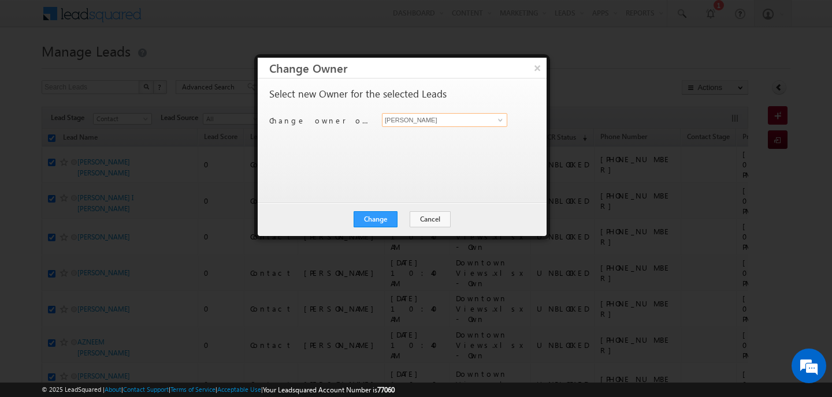
click at [478, 117] on input "[PERSON_NAME]" at bounding box center [444, 120] width 125 height 14
click at [453, 135] on link "Pratyush kuanr pratyush.kuanr@indglobal.ae" at bounding box center [444, 138] width 125 height 22
click at [386, 216] on button "Change" at bounding box center [375, 219] width 44 height 16
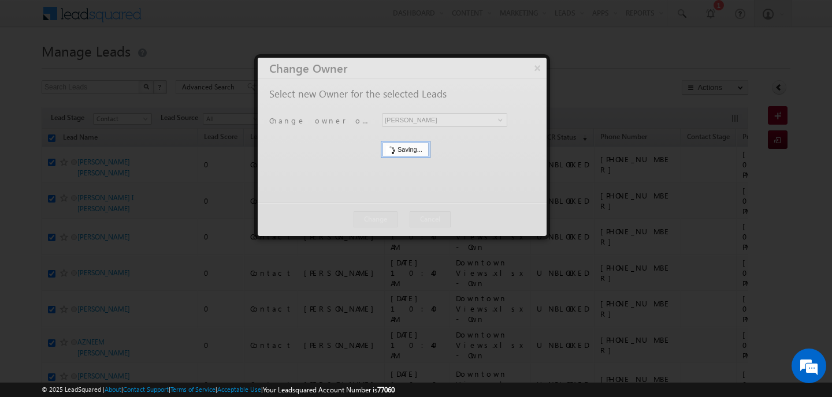
click at [386, 216] on div at bounding box center [402, 147] width 289 height 178
click at [0, 0] on button "Close" at bounding box center [0, 0] width 0 height 0
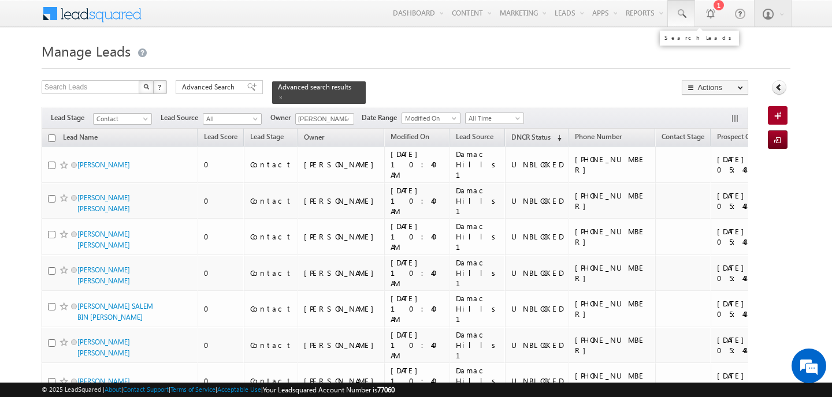
click at [681, 11] on span at bounding box center [681, 14] width 12 height 12
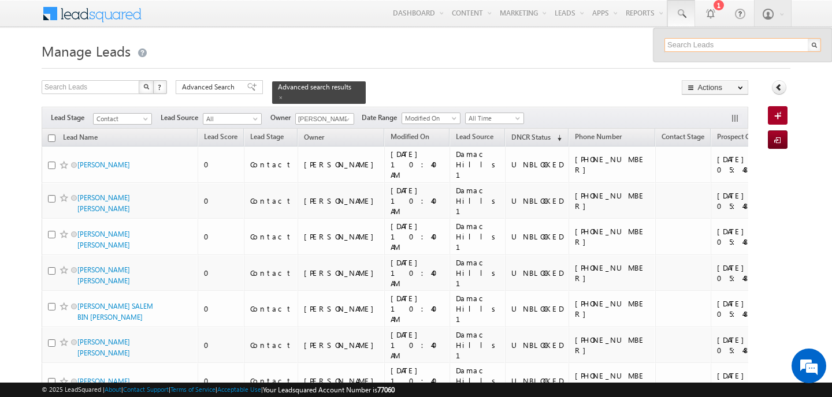
paste input "[PHONE_NUMBER]"
click at [712, 43] on input "[PHONE_NUMBER]" at bounding box center [742, 45] width 157 height 14
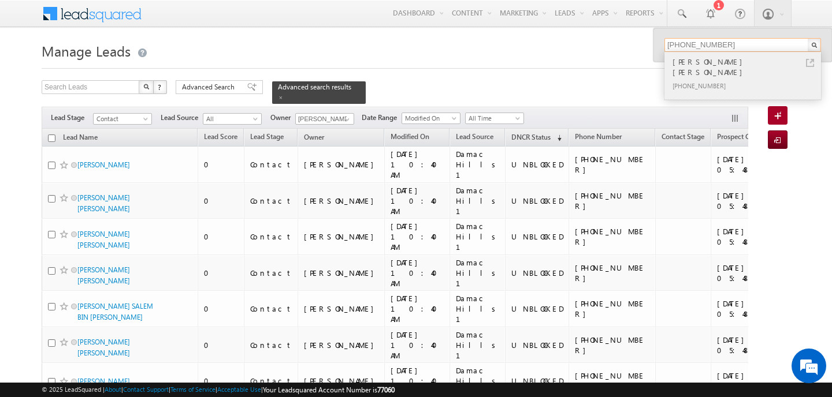
type input "[PHONE_NUMBER]"
click at [743, 79] on div "[PHONE_NUMBER]" at bounding box center [747, 86] width 155 height 14
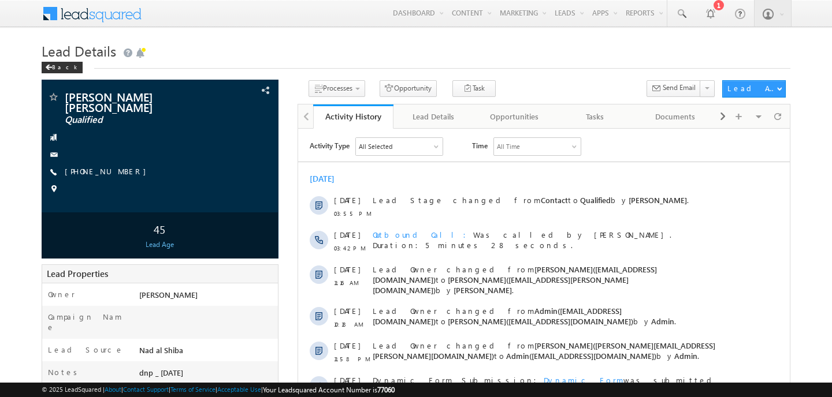
click at [431, 49] on h1 "Lead Details" at bounding box center [416, 50] width 748 height 23
